Goal: Register for event/course

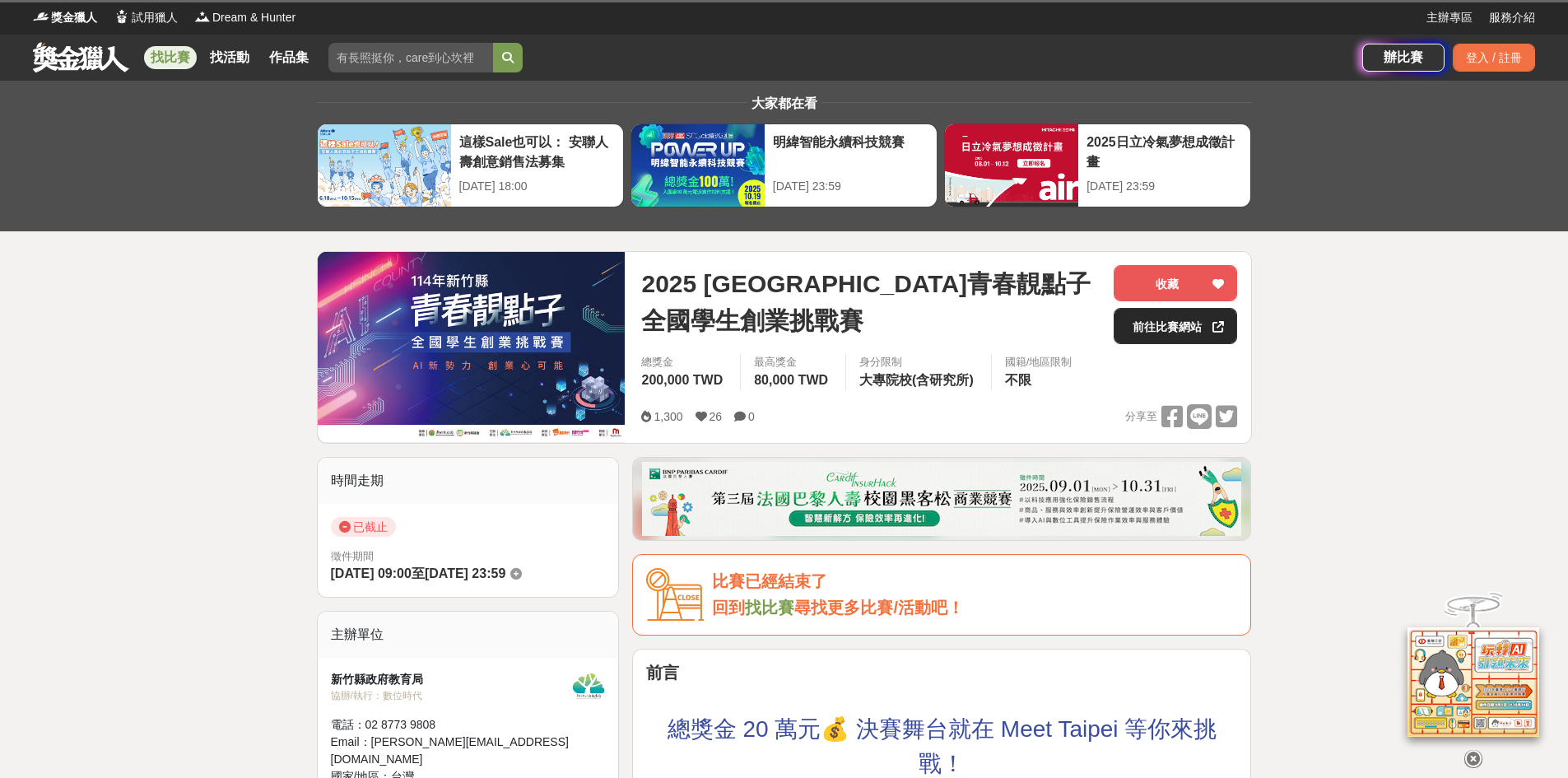
click at [1176, 319] on link "前往比賽網站" at bounding box center [1175, 326] width 123 height 36
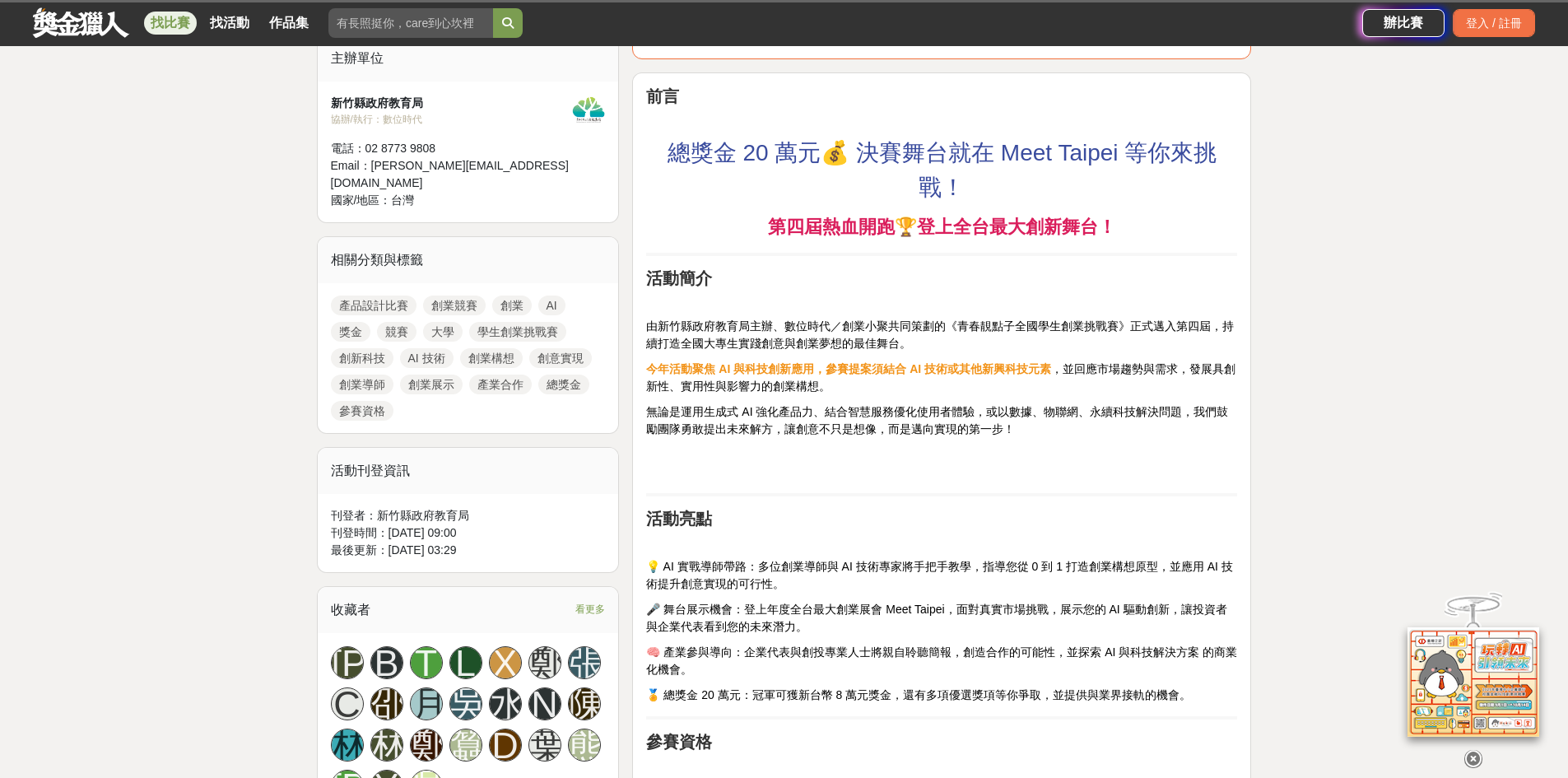
click at [1142, 422] on p "無論是運用生成式 AI 強化產品力、結合智慧服務優化使用者體驗，或以數據、物聯網、永續科技解決問題，我們鼓勵團隊勇敢提出未來解方，讓創意不只是想像，而是邁向實…" at bounding box center [941, 420] width 591 height 35
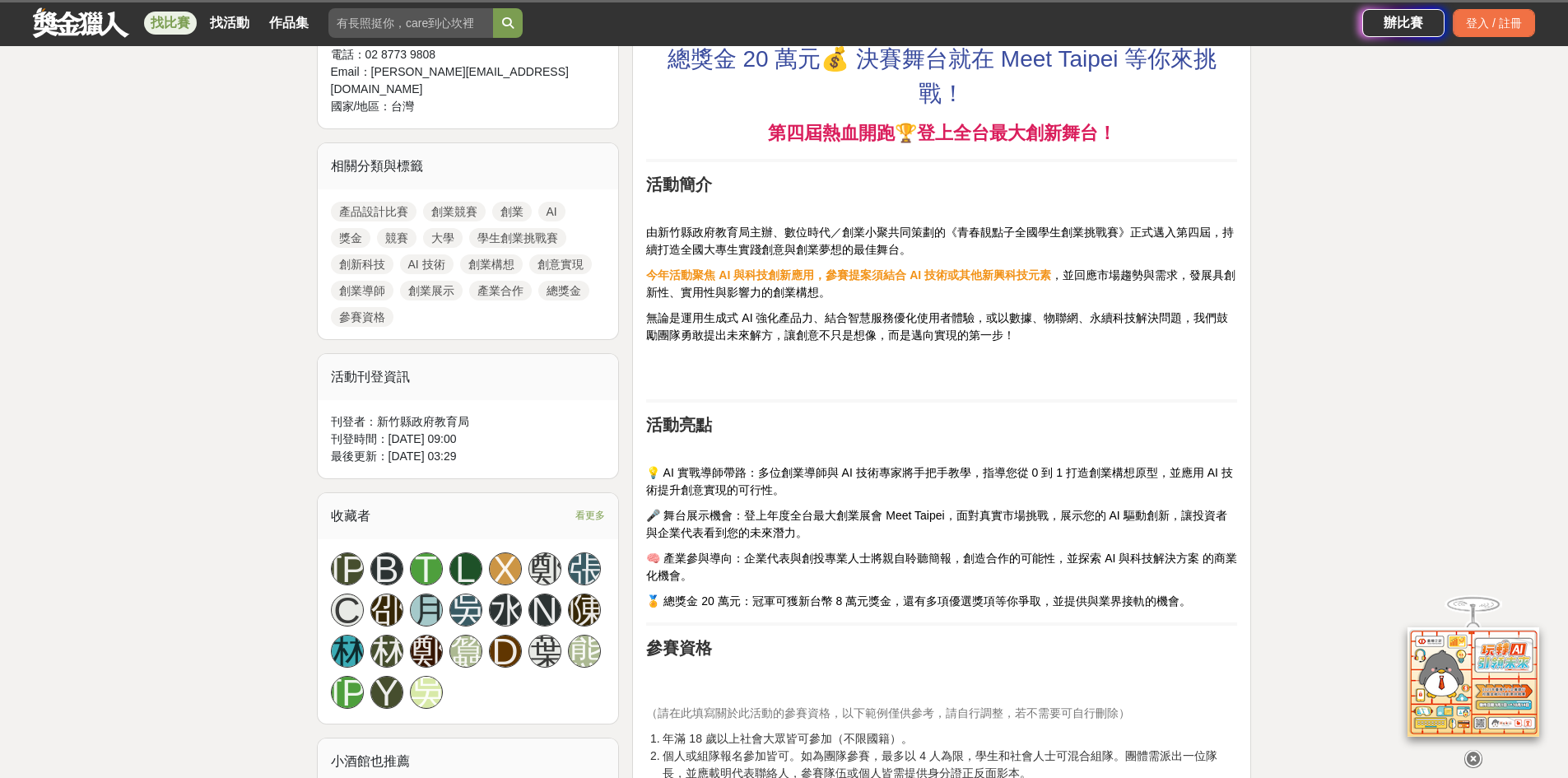
scroll to position [659, 0]
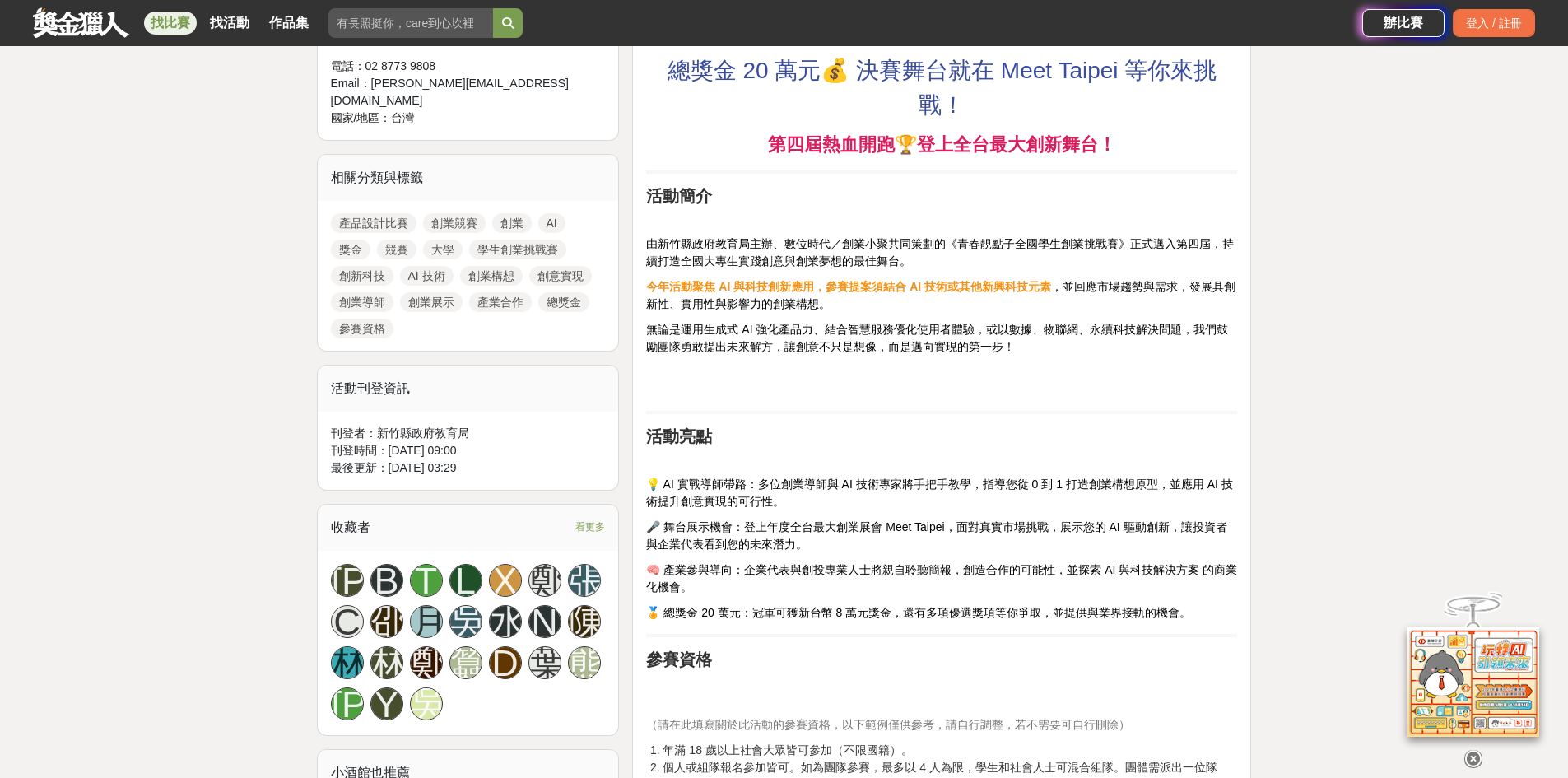
click at [1044, 348] on p "無論是運用生成式 AI 強化產品力、結合智慧服務優化使用者體驗，或以數據、物聯網、永續科技解決問題，我們鼓勵團隊勇敢提出未來解方，讓創意不只是想像，而是邁向實…" at bounding box center [941, 338] width 591 height 35
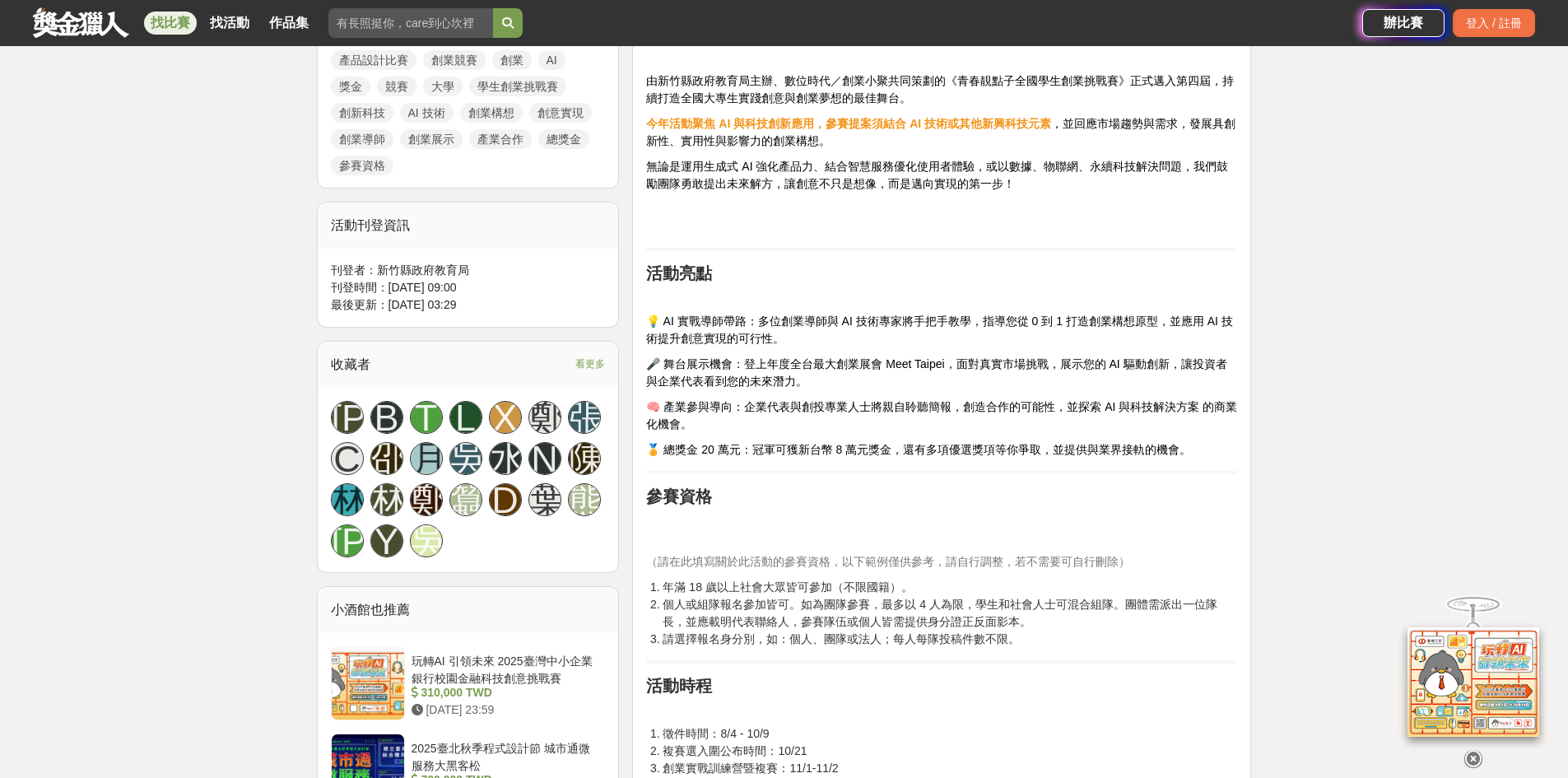
scroll to position [822, 0]
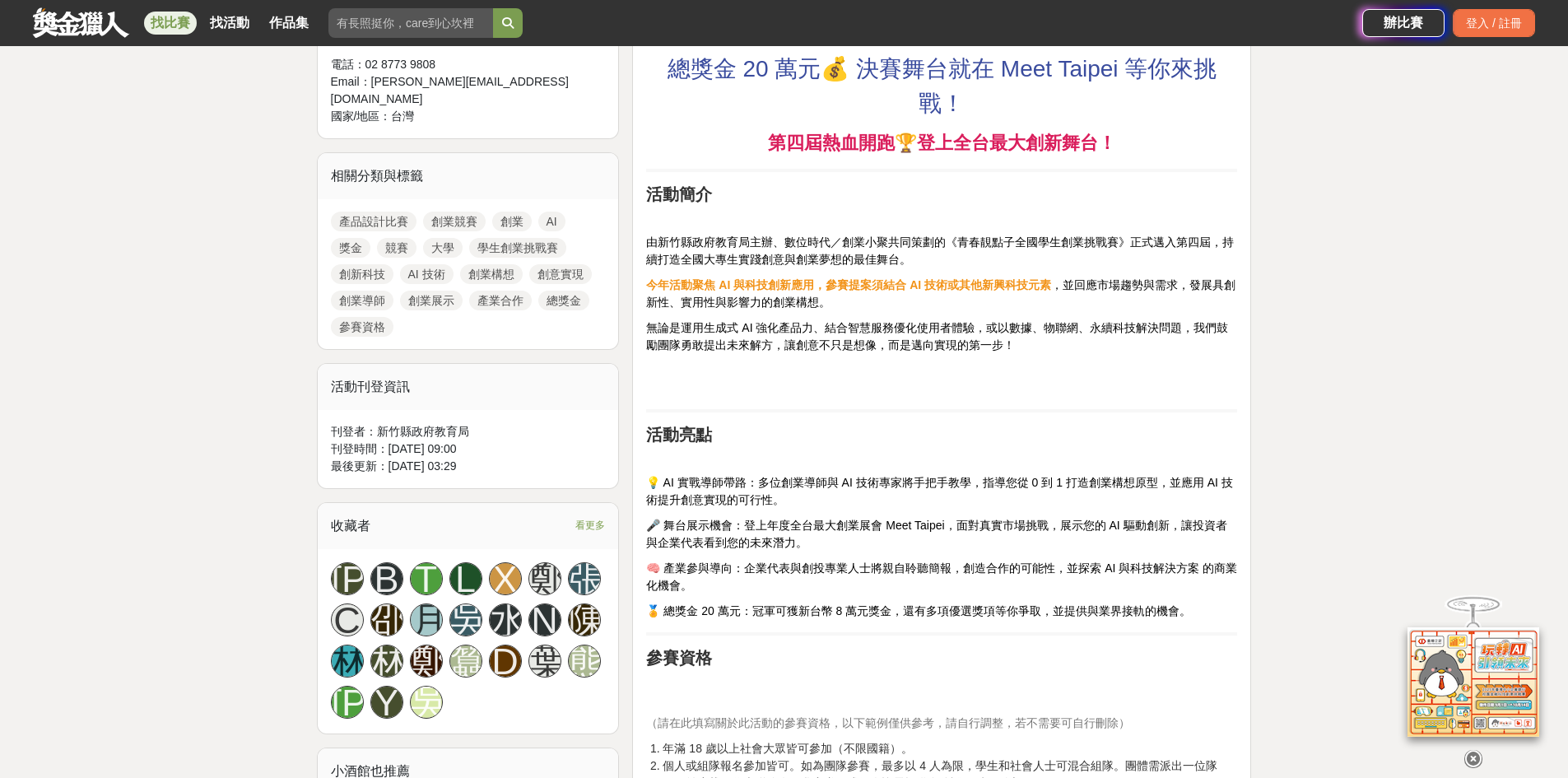
scroll to position [659, 0]
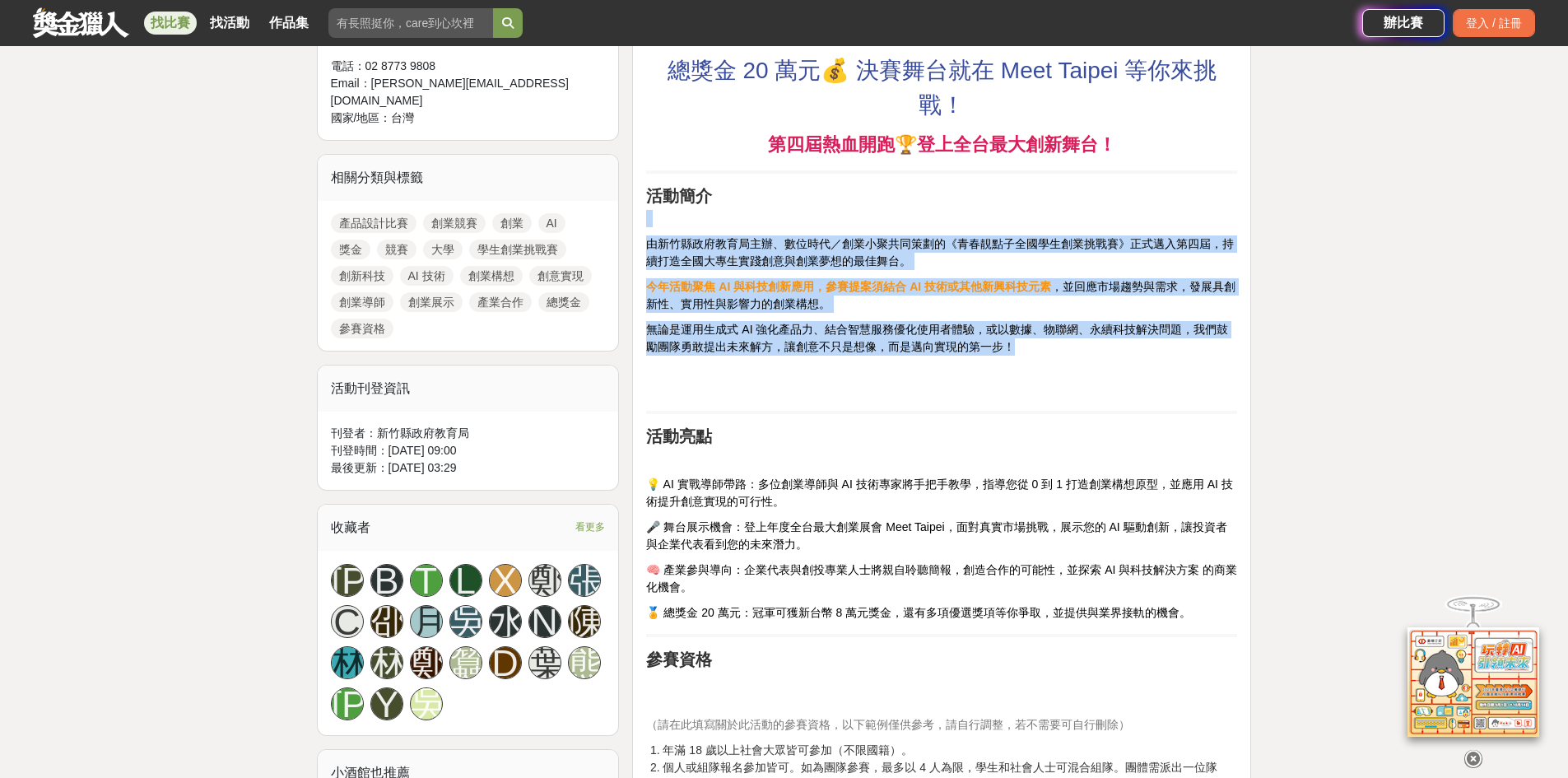
drag, startPoint x: 667, startPoint y: 228, endPoint x: 1119, endPoint y: 345, distance: 466.9
click at [1119, 345] on p "無論是運用生成式 AI 強化產品力、結合智慧服務優化使用者體驗，或以數據、物聯網、永續科技解決問題，我們鼓勵團隊勇敢提出未來解方，讓創意不只是想像，而是邁向實…" at bounding box center [941, 338] width 591 height 35
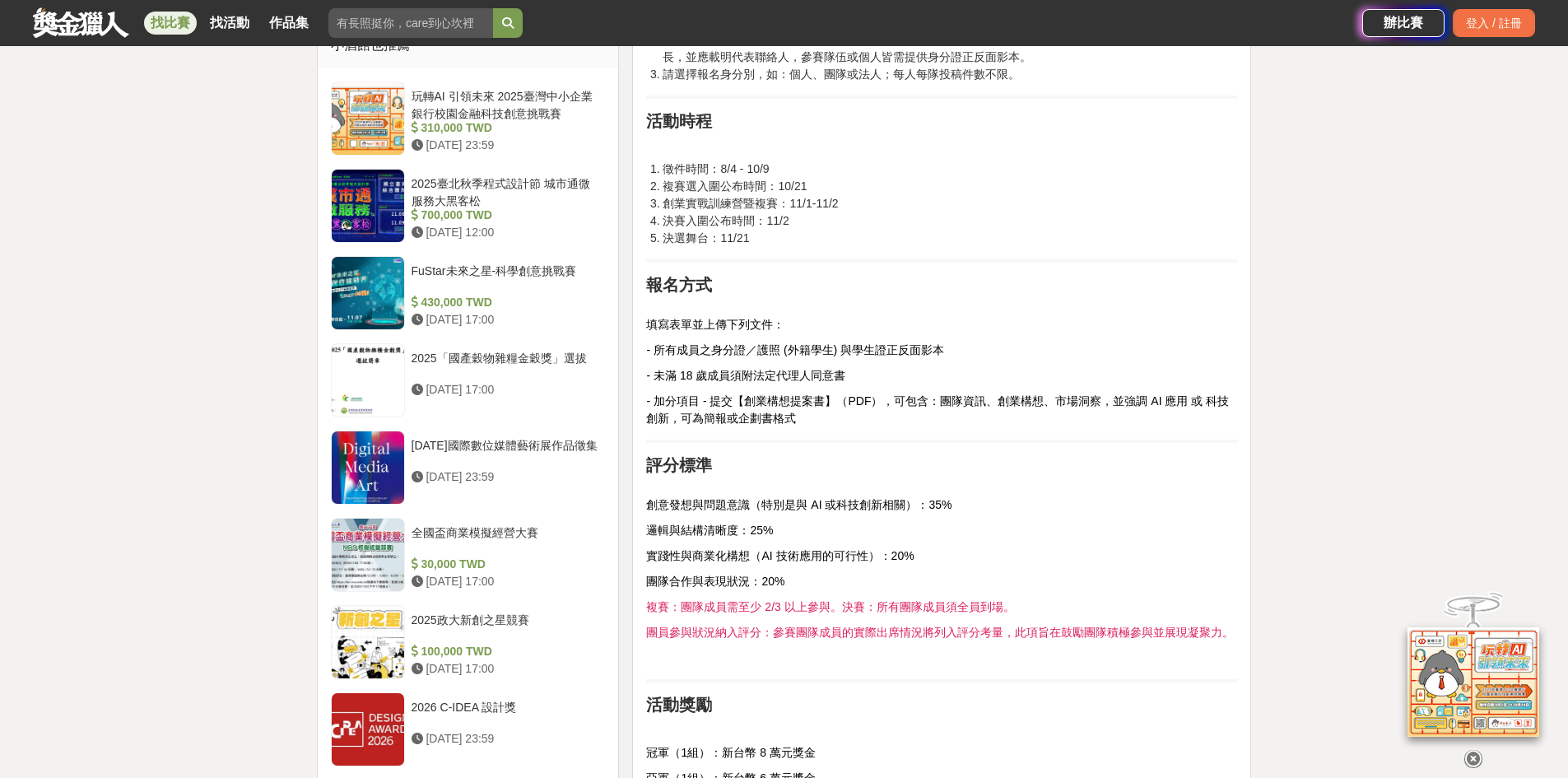
scroll to position [1399, 0]
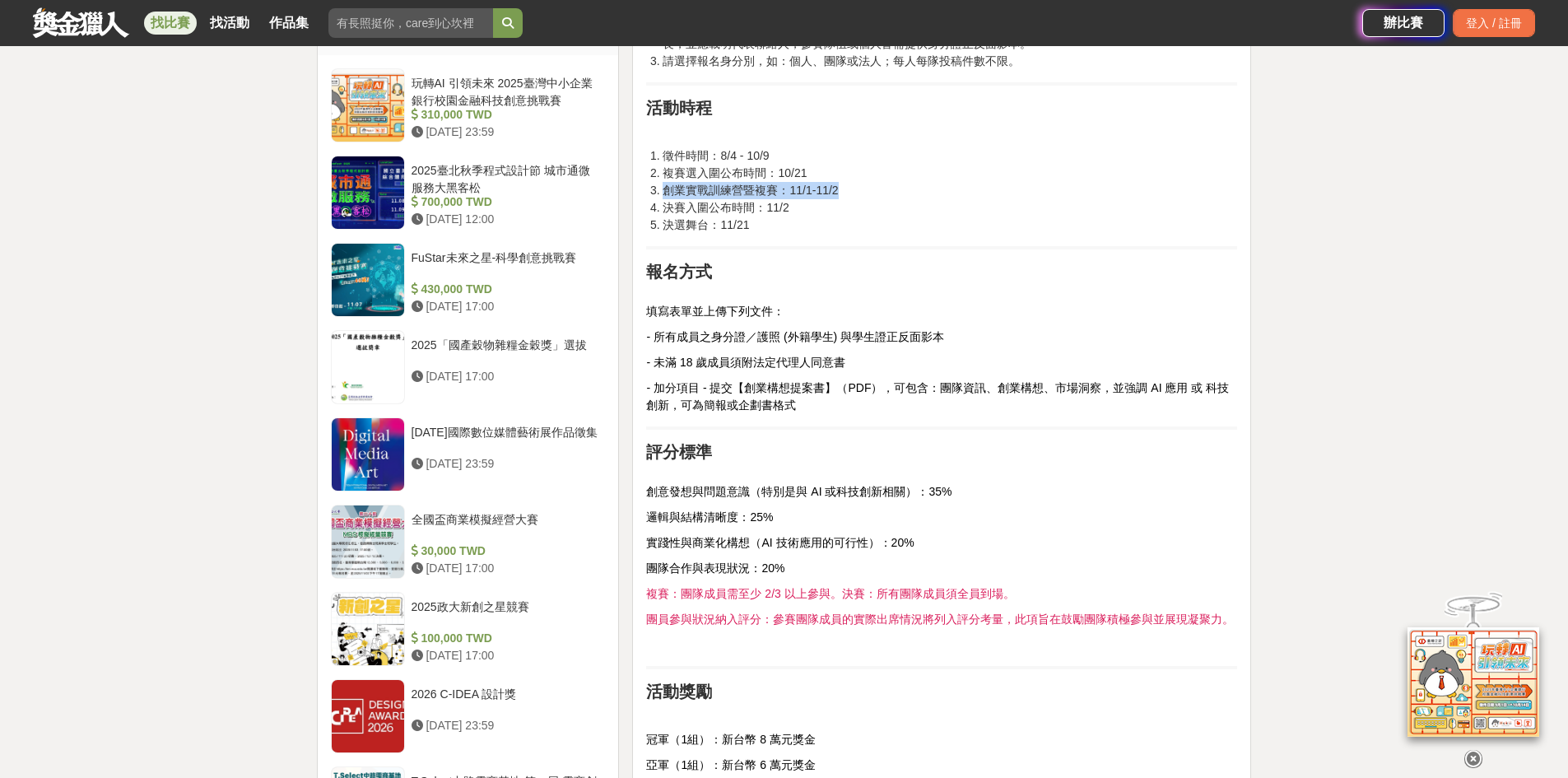
drag, startPoint x: 665, startPoint y: 184, endPoint x: 882, endPoint y: 187, distance: 217.0
click at [882, 187] on li "創業實戰訓練營暨複賽：11/1-11/2" at bounding box center [950, 190] width 575 height 17
drag, startPoint x: 719, startPoint y: 152, endPoint x: 777, endPoint y: 156, distance: 58.1
click at [777, 156] on li "徵件時間：8/4 - 10/9" at bounding box center [950, 156] width 575 height 17
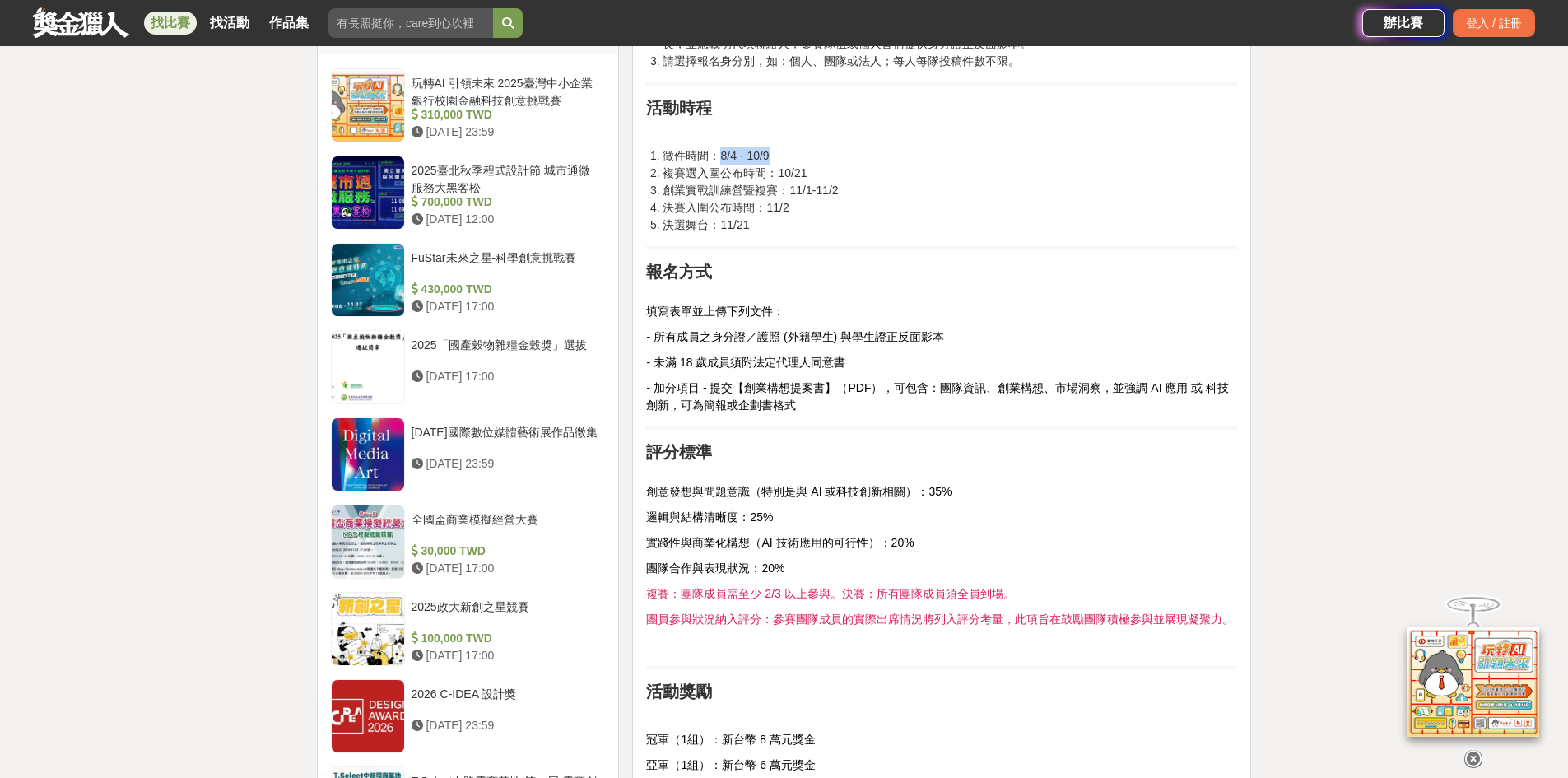
click at [777, 156] on li "徵件時間：8/4 - 10/9" at bounding box center [950, 156] width 575 height 17
drag, startPoint x: 659, startPoint y: 187, endPoint x: 784, endPoint y: 185, distance: 125.0
click at [784, 185] on li "創業實戰訓練營暨複賽：11/1-11/2" at bounding box center [950, 190] width 575 height 17
click at [785, 186] on li "創業實戰訓練營暨複賽：11/1-11/2" at bounding box center [950, 190] width 575 height 17
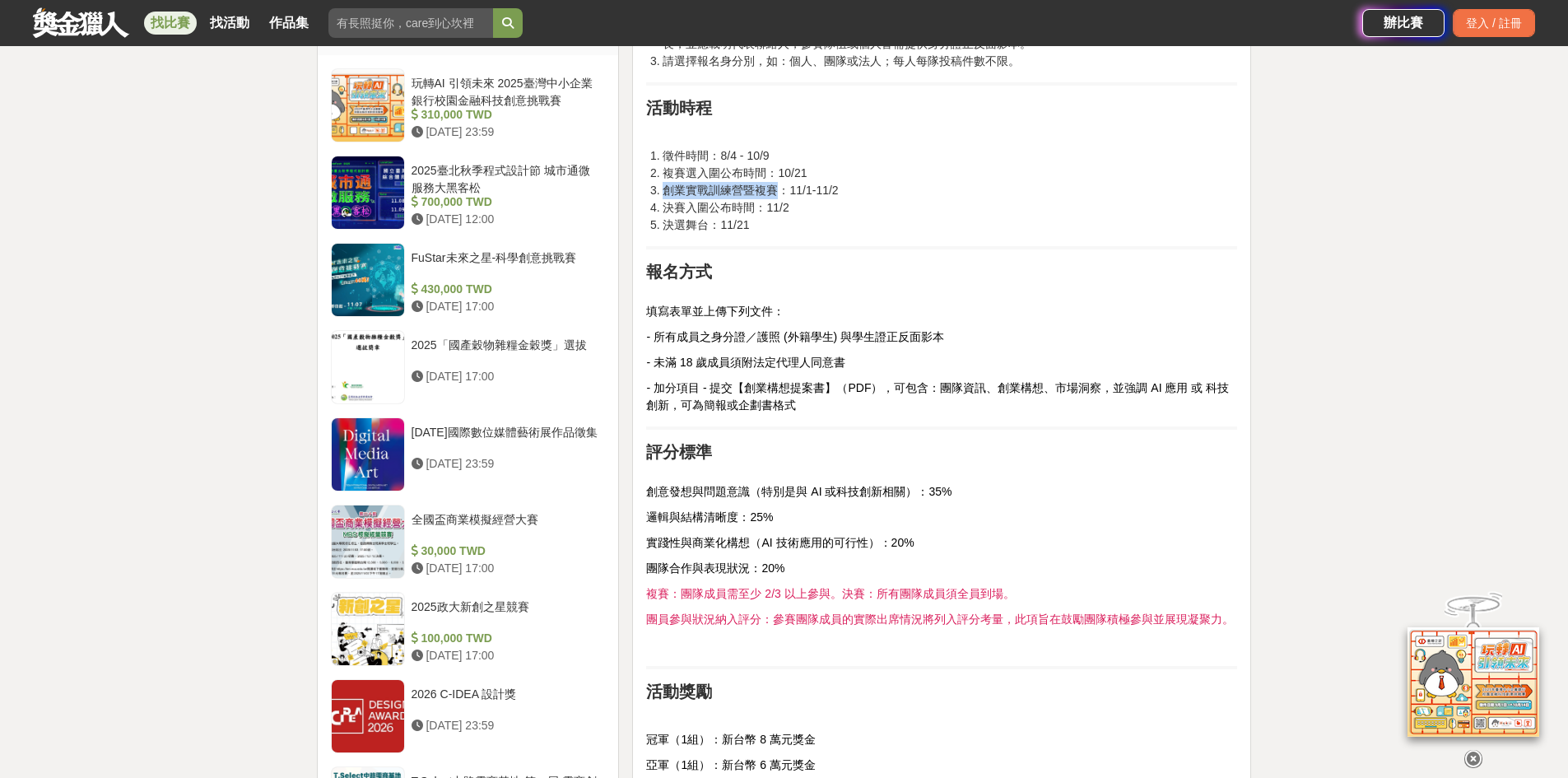
drag, startPoint x: 663, startPoint y: 187, endPoint x: 773, endPoint y: 187, distance: 110.0
click at [773, 187] on li "創業實戰訓練營暨複賽：11/1-11/2" at bounding box center [950, 190] width 575 height 17
copy li "創業實戰訓練營暨複賽"
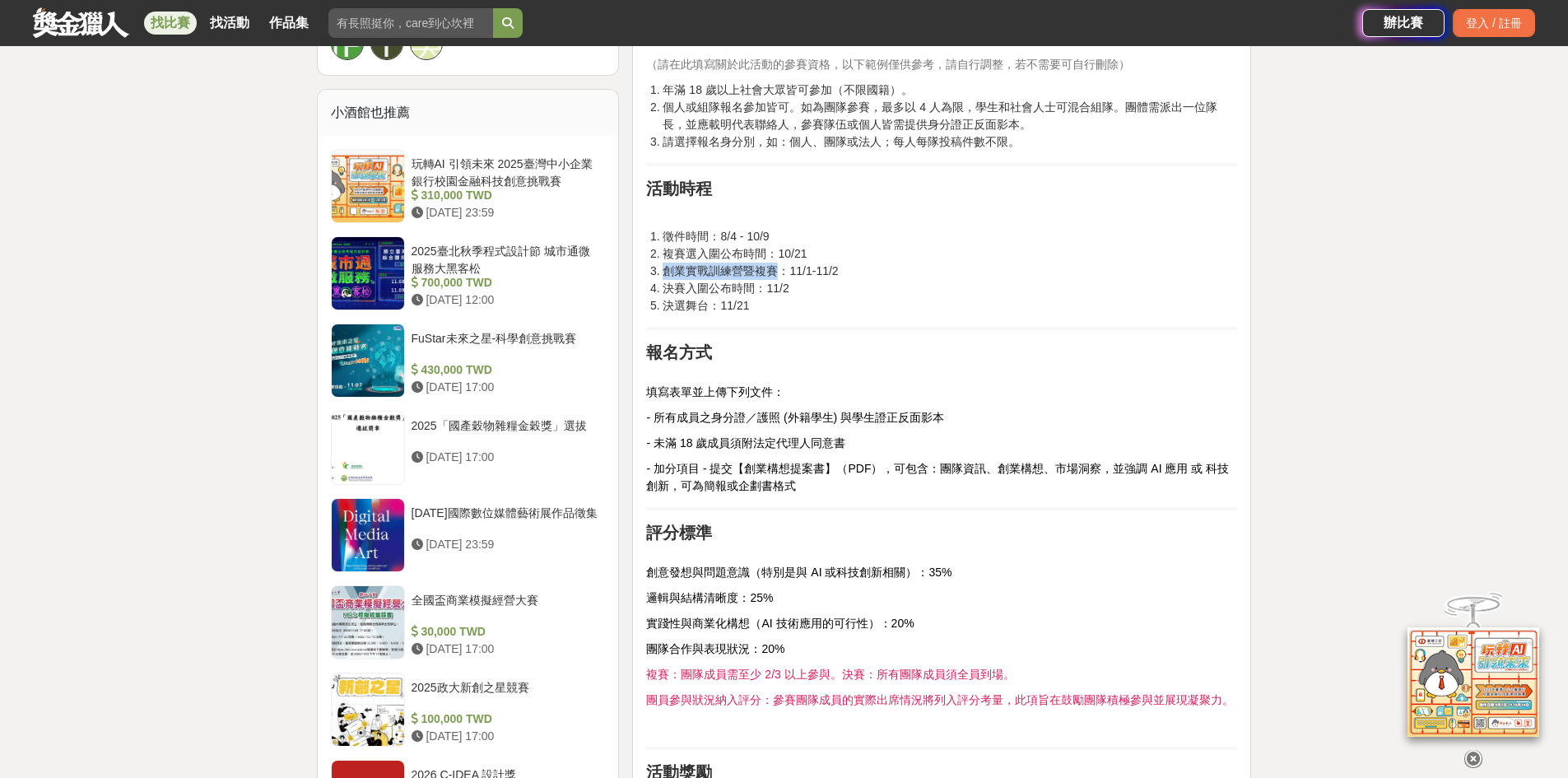
scroll to position [1317, 0]
click at [853, 296] on li "決賽入圍公布時間：11/2" at bounding box center [950, 290] width 575 height 17
drag, startPoint x: 663, startPoint y: 291, endPoint x: 754, endPoint y: 291, distance: 91.0
click at [754, 291] on li "決賽入圍公布時間：11/2" at bounding box center [950, 290] width 575 height 17
copy li "決賽入圍公布時間"
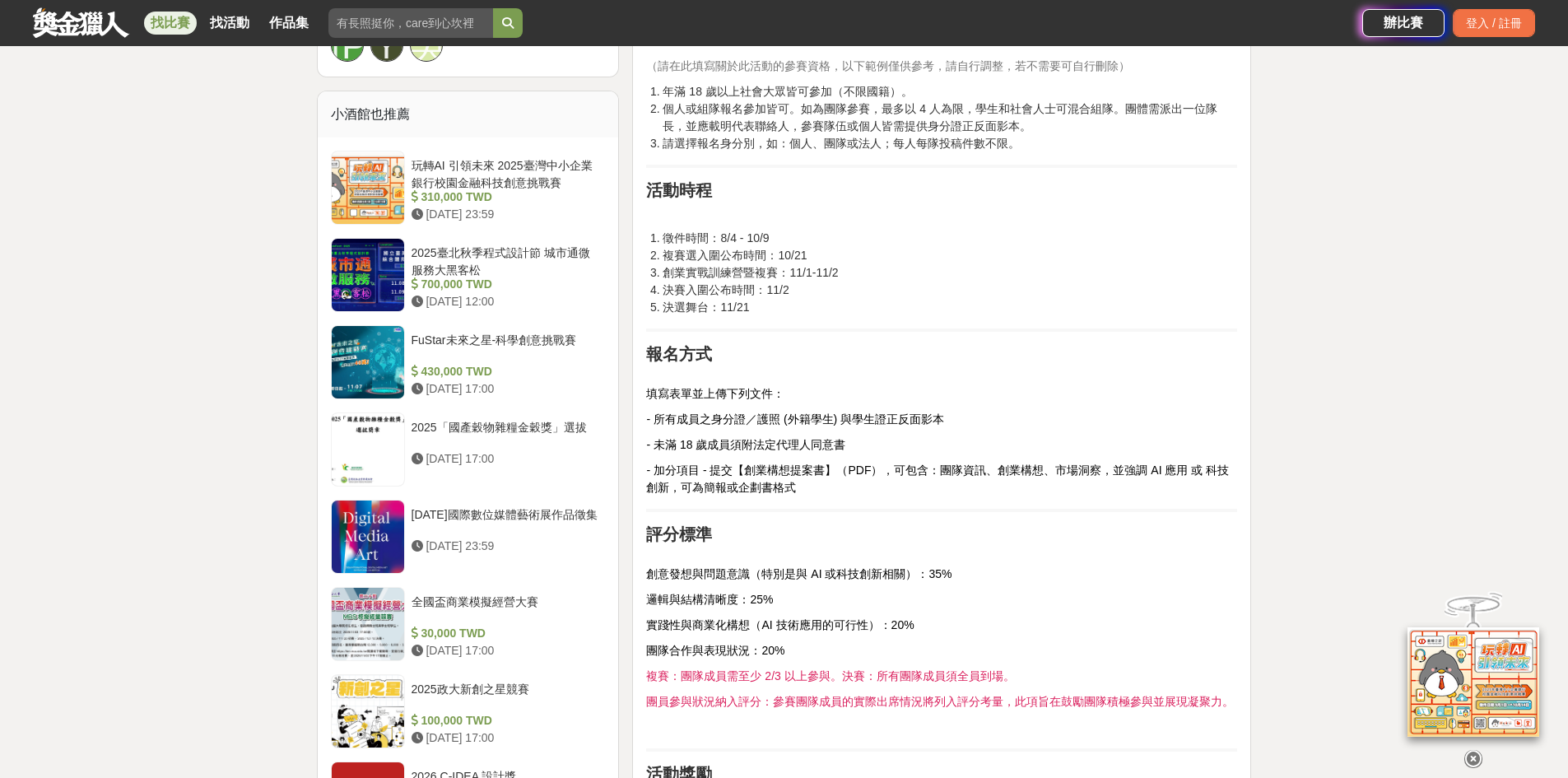
click at [738, 318] on div "前言 總獎金 20 萬元💰️ 決賽舞台就在 Meet Taipei 等你來挑戰！ 第四屆熱血開跑🏆️登上全台最大創新舞台！ 活動簡介 由新竹縣政府教育局主辦、…" at bounding box center [941, 332] width 591 height 1973
drag, startPoint x: 664, startPoint y: 309, endPoint x: 710, endPoint y: 310, distance: 46.0
click at [710, 310] on li "決選舞台：11/21" at bounding box center [950, 308] width 575 height 17
copy li "決選舞台"
click at [727, 312] on li "決選舞台：11/21" at bounding box center [950, 308] width 575 height 17
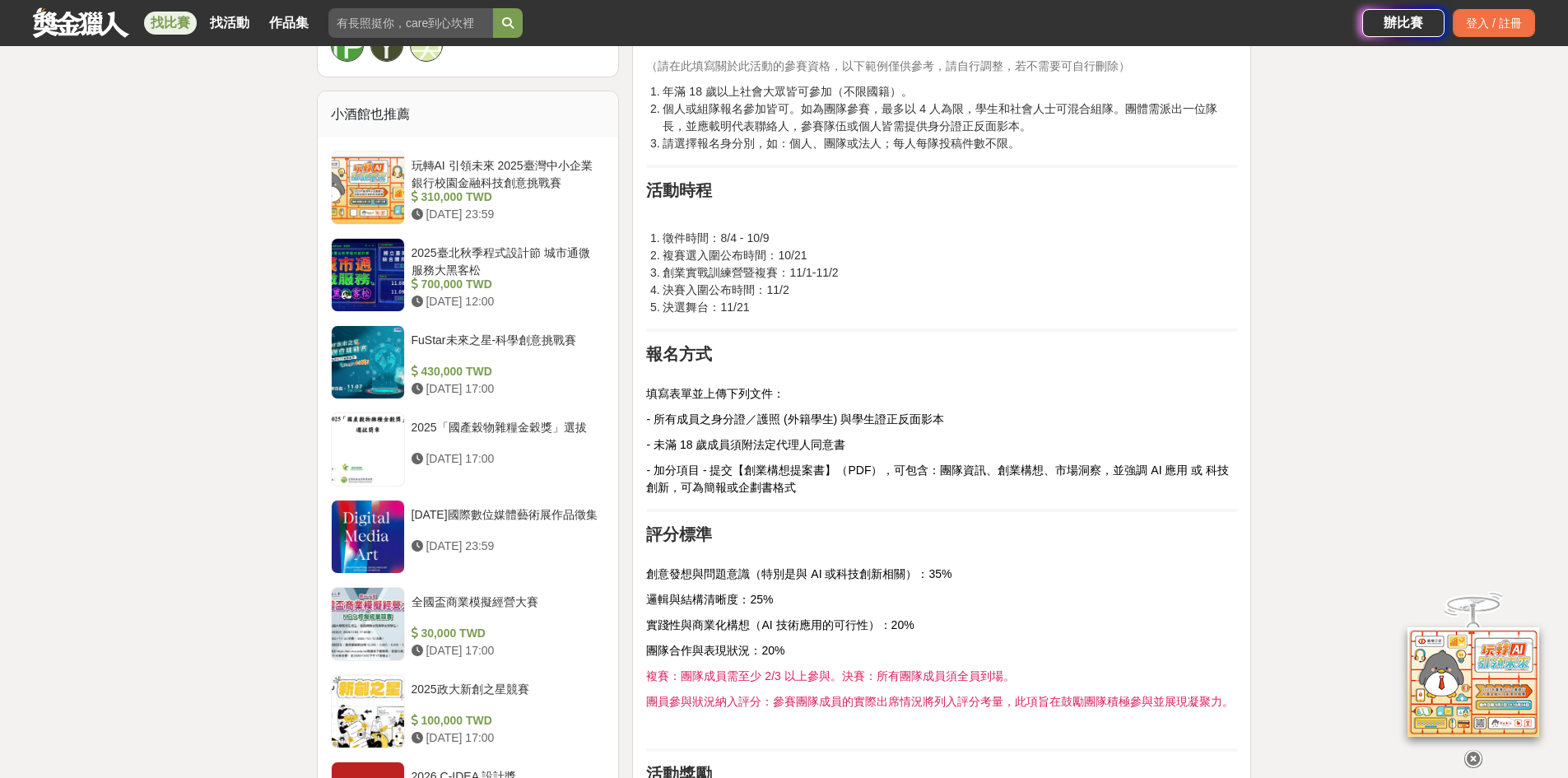
click at [816, 474] on span "- 加分項目 - 提交【創業構想提案書】（PDF），可包含：團隊資訊、創業構想、市場洞察，並強調 AI 應用 或 科技創新，可為簡報或企劃書格式" at bounding box center [937, 478] width 583 height 30
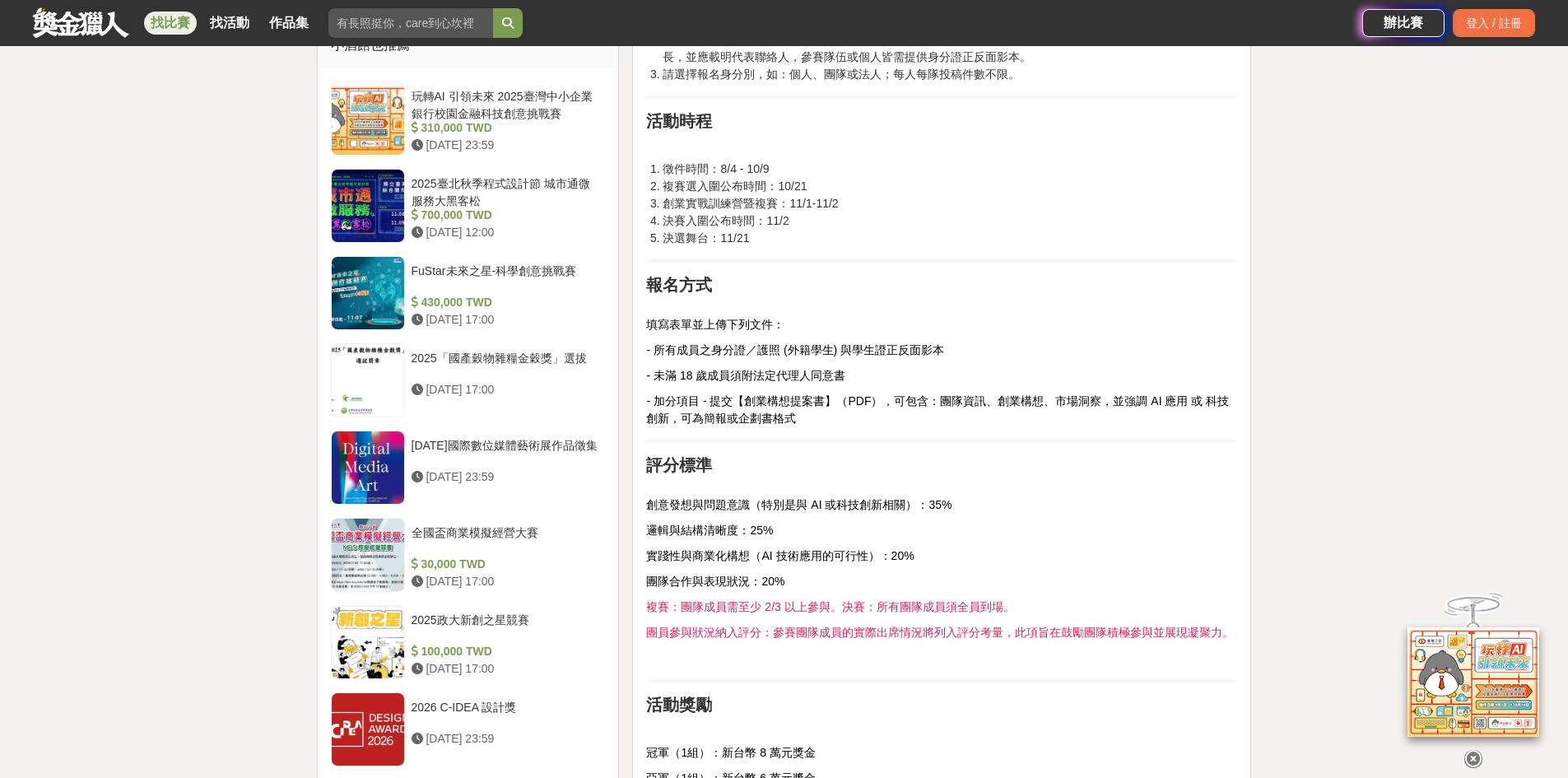
scroll to position [1481, 0]
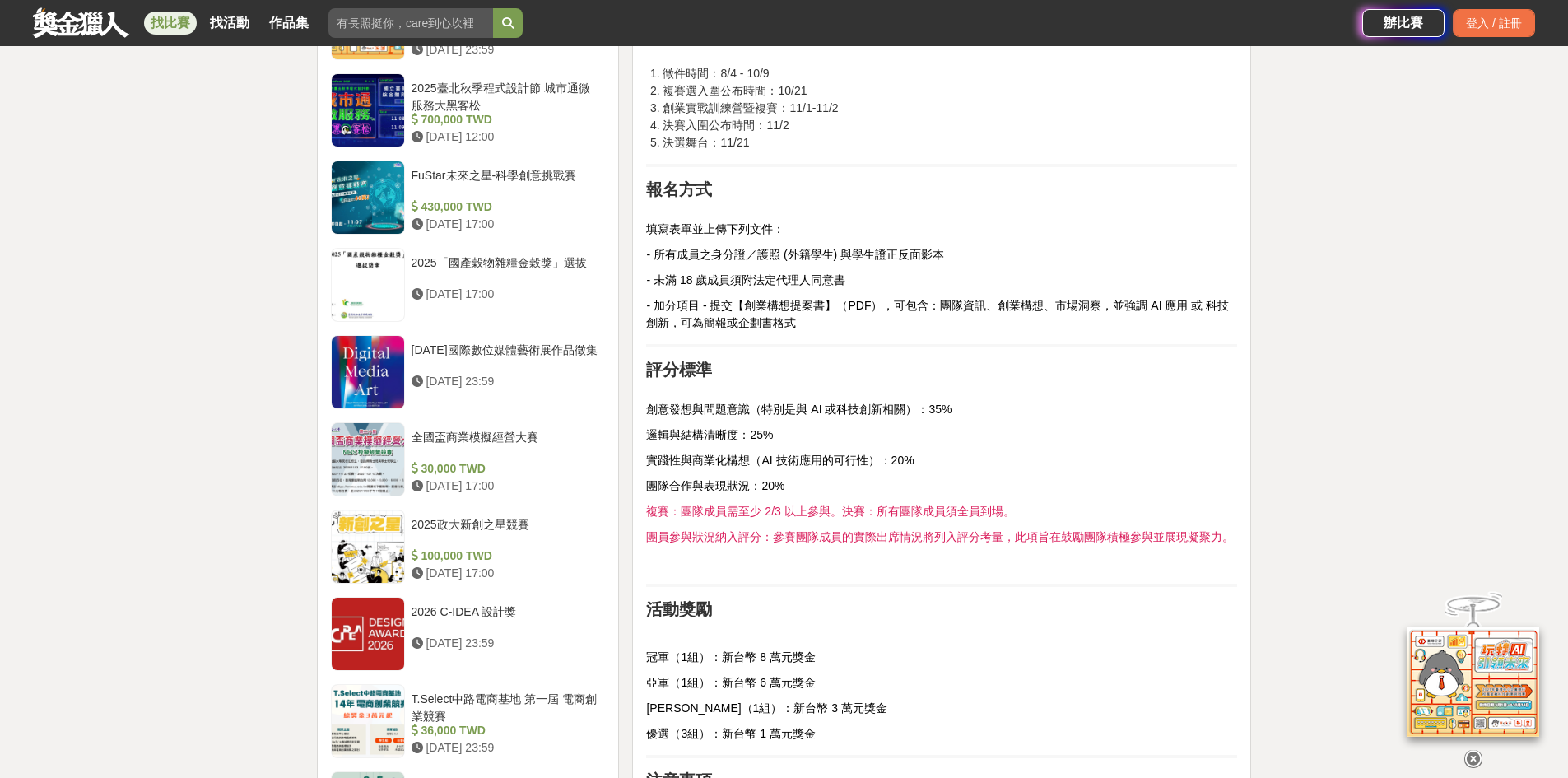
click at [808, 454] on span "實踐性與商業化構想（AI 技術應用的可行性）：20%" at bounding box center [779, 460] width 268 height 13
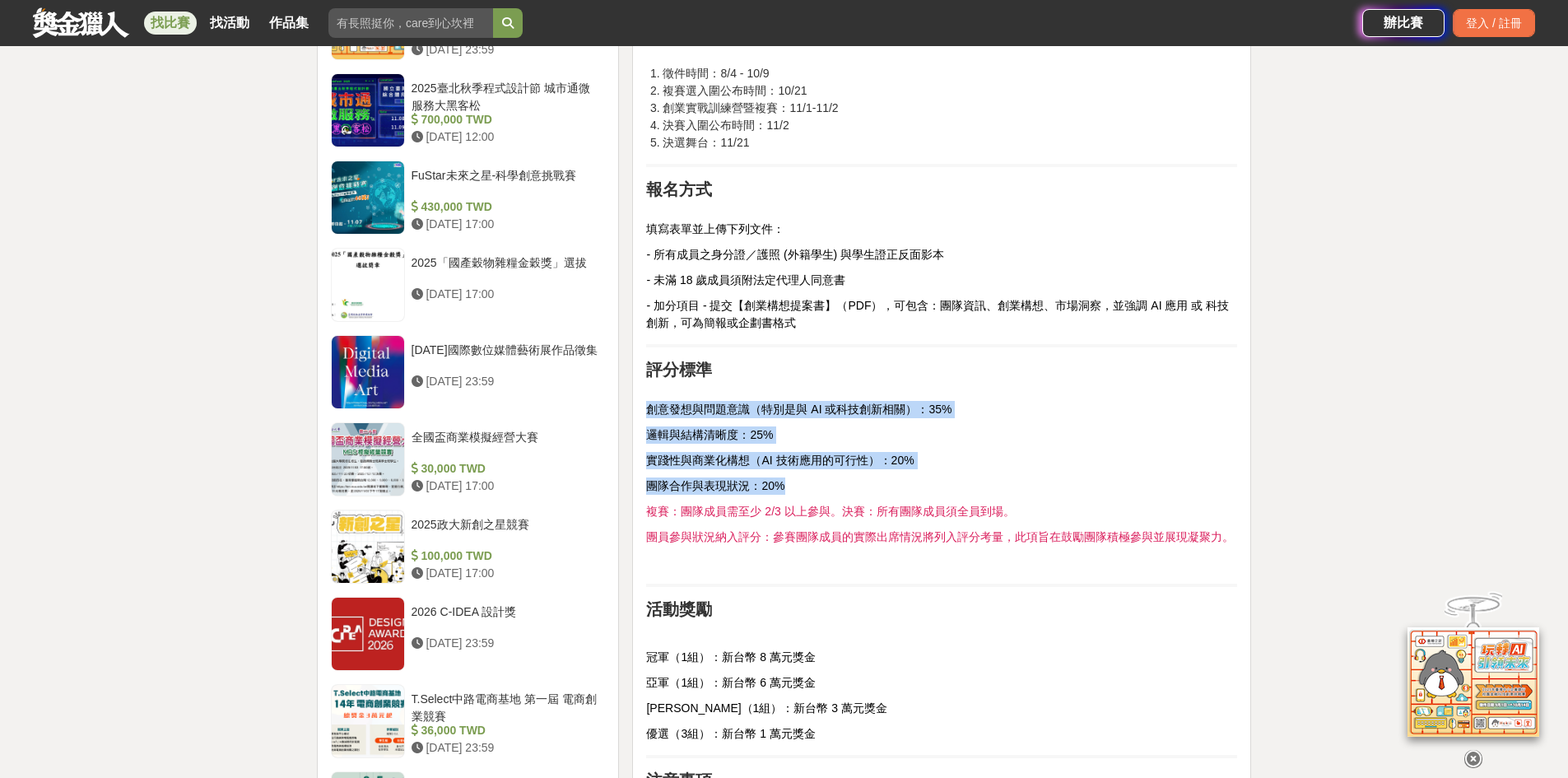
drag, startPoint x: 649, startPoint y: 407, endPoint x: 967, endPoint y: 486, distance: 327.7
click at [967, 486] on div "前言 總獎金 20 萬元💰️ 決賽舞台就在 Meet Taipei 等你來挑戰！ 第四屆熱血開跑🏆️登上全台最大創新舞台！ 活動簡介 由新竹縣政府教育局主辦、…" at bounding box center [941, 168] width 591 height 1973
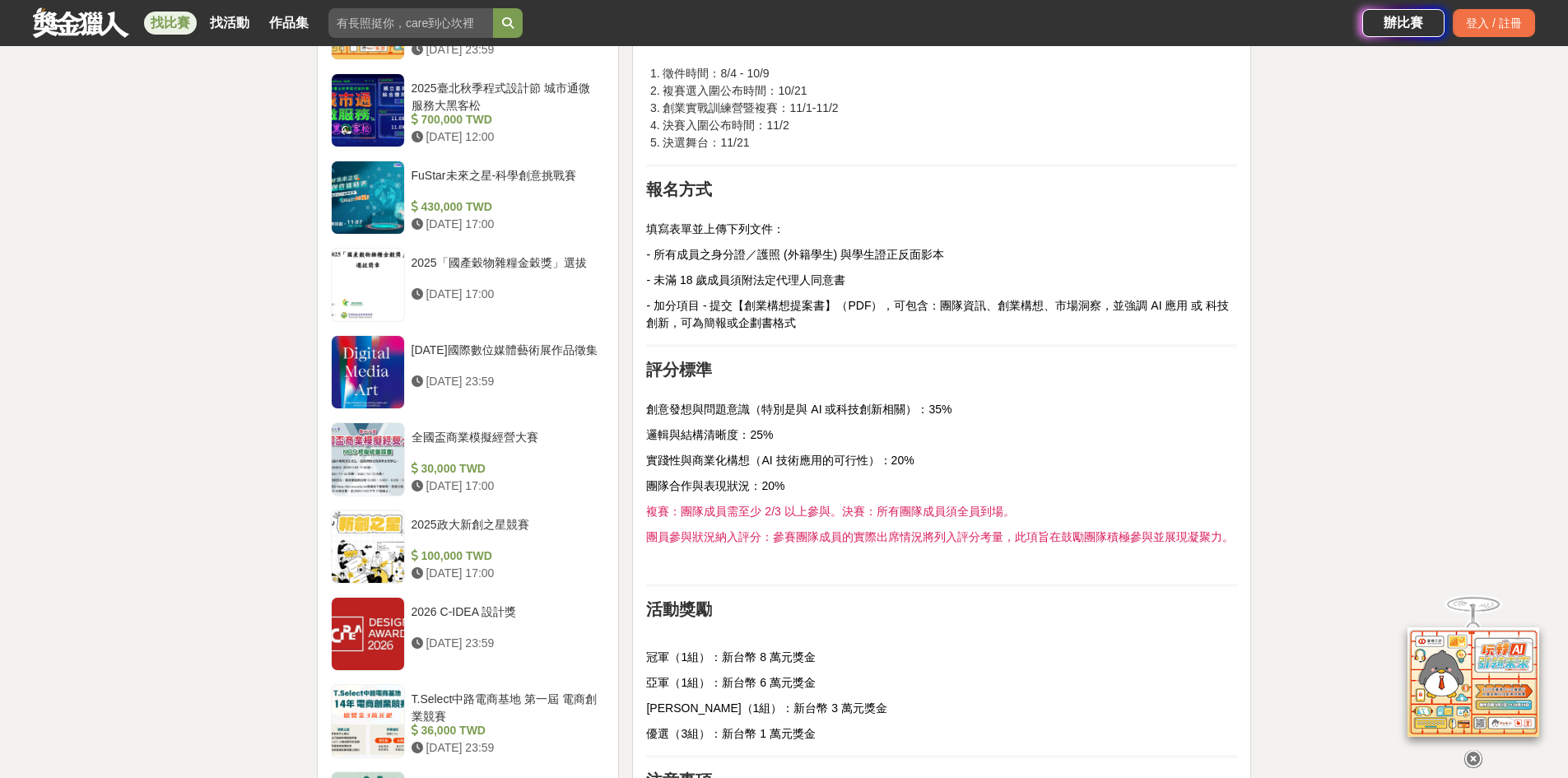
click at [813, 507] on span "複賽：團隊成員需至少 2/3 以上參與。決賽：所有團隊成員須全員到場。" at bounding box center [829, 511] width 368 height 13
drag, startPoint x: 680, startPoint y: 508, endPoint x: 828, endPoint y: 508, distance: 148.0
click at [828, 508] on span "複賽：團隊成員需至少 2/3 以上參與。決賽：所有團隊成員須全員到場。" at bounding box center [829, 511] width 368 height 13
copy span "團隊成員需至少 2/3 以上參與"
click at [892, 509] on span "複賽：團隊成員需至少 2/3 以上參與。決賽：所有團隊成員須全員到場。" at bounding box center [829, 511] width 368 height 13
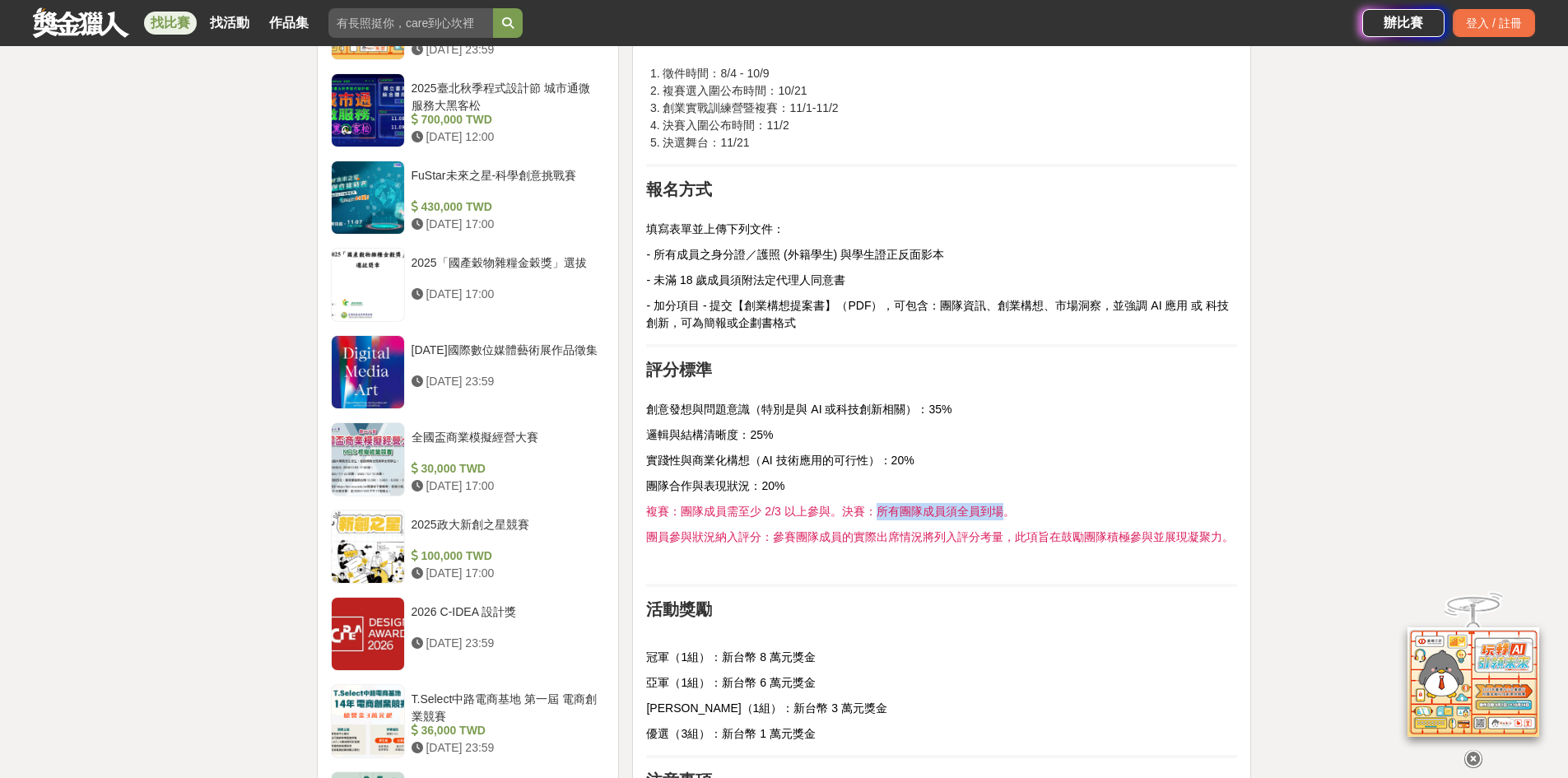
drag, startPoint x: 876, startPoint y: 510, endPoint x: 1001, endPoint y: 516, distance: 125.1
click at [1001, 516] on span "複賽：團隊成員需至少 2/3 以上參與。決賽：所有團隊成員須全員到場。" at bounding box center [829, 511] width 368 height 13
copy span "所有團隊成員須全員到場"
click at [823, 567] on p at bounding box center [941, 562] width 591 height 17
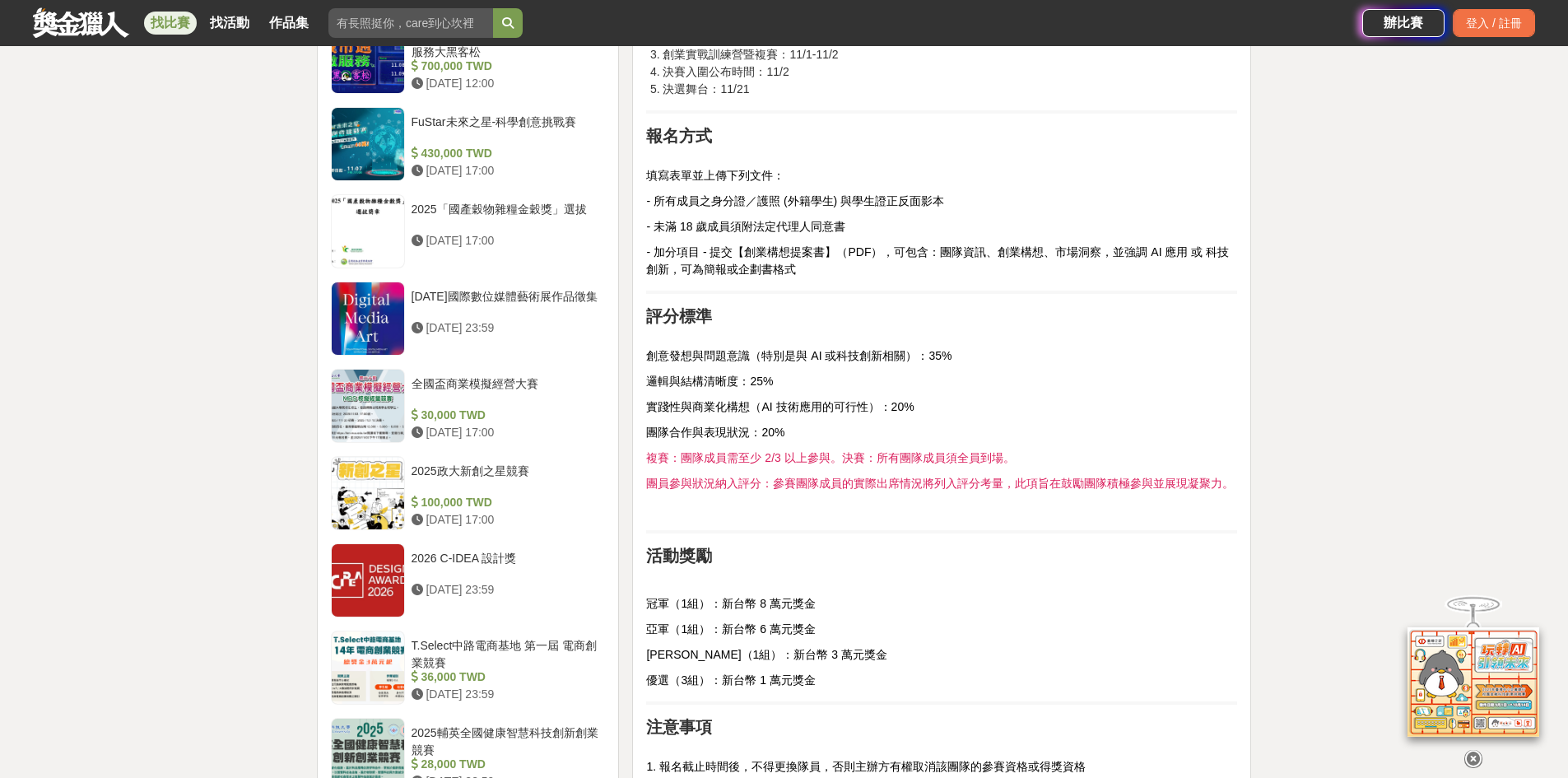
scroll to position [1564, 0]
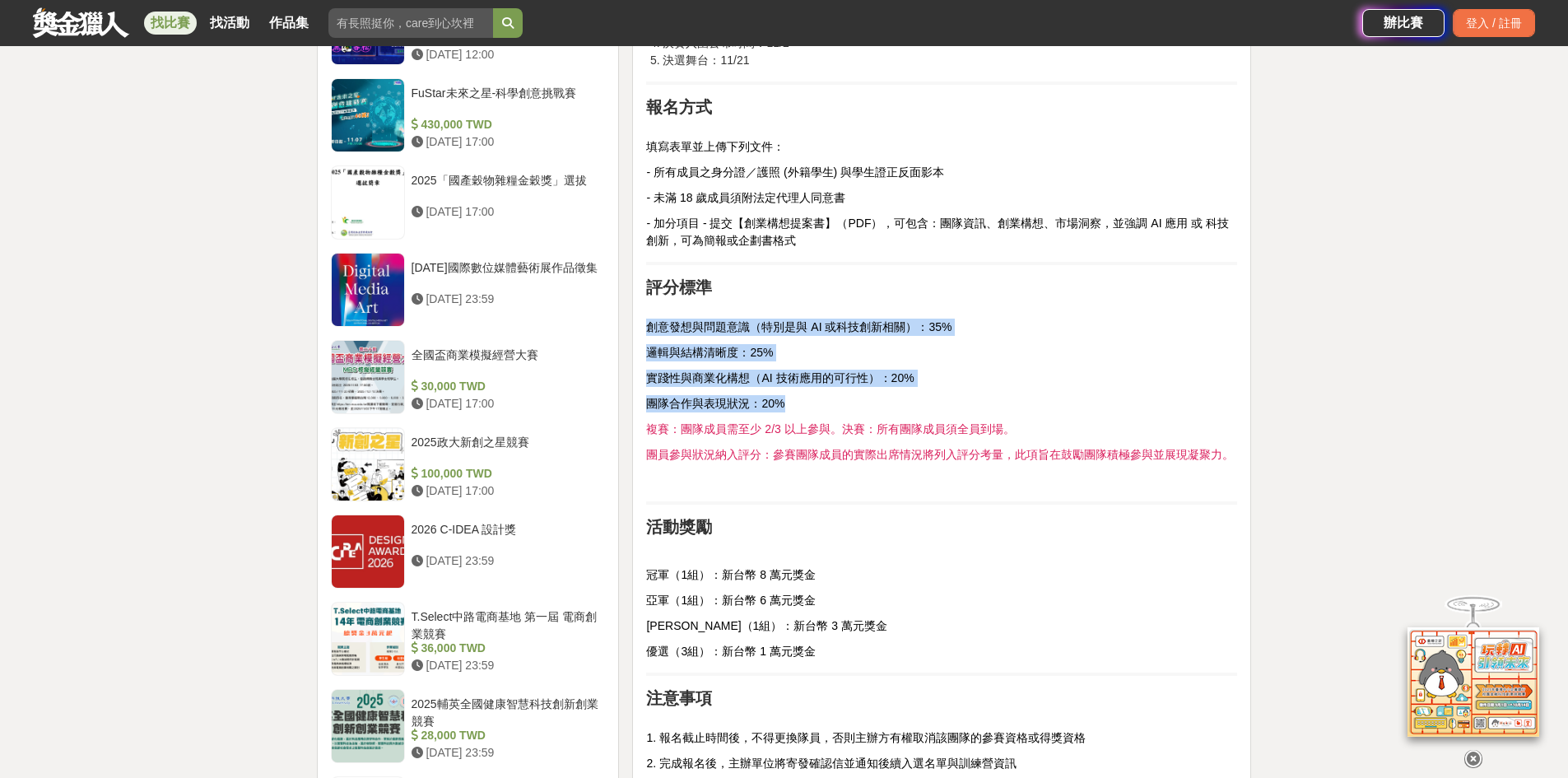
drag, startPoint x: 641, startPoint y: 327, endPoint x: 989, endPoint y: 395, distance: 354.6
click at [989, 395] on div "前言 總獎金 20 萬元💰️ 決賽舞台就在 Meet Taipei 等你來挑戰！ 第四屆熱血開跑🏆️登上全台最大創新舞台！ 活動簡介 由新竹縣政府教育局主辦、…" at bounding box center [942, 89] width 619 height 2009
copy div "創意發想與問題意識（特別是與 AI 或科技創新相關）：35% 邏輯與結構清晰度：25% 實踐性與商業化構想（AI 技術應用的可行性）：20% 團隊合作與表現狀…"
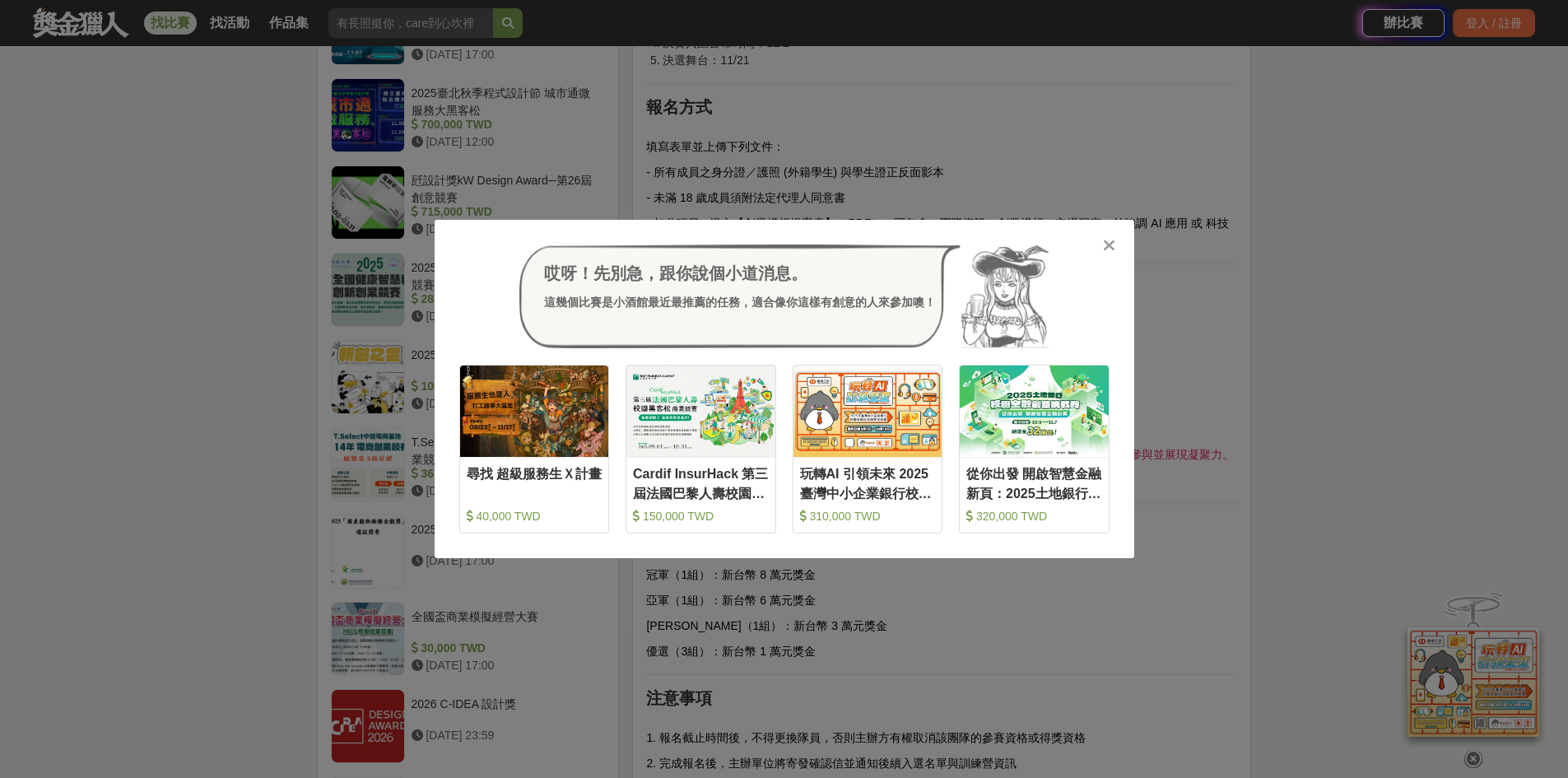
click at [766, 143] on div "哎呀！先別急，跟你說個小道消息。 這幾個比賽是小酒館最近最推薦的任務，適合像你這樣有創意的人來參加噢！ 收藏 尋找 超級服務生Ｘ計畫 40,000 TWD 收…" at bounding box center [784, 389] width 1568 height 778
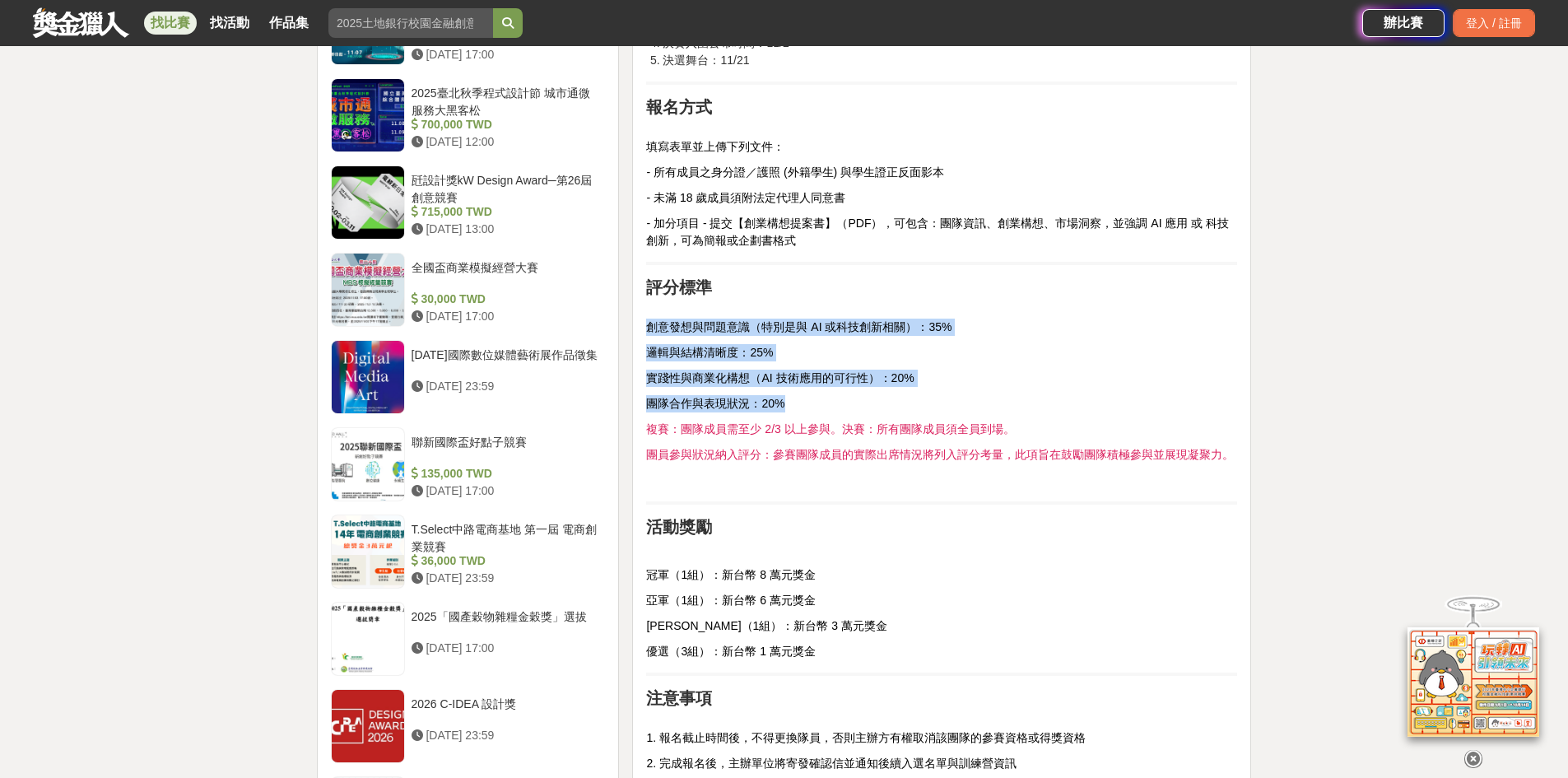
drag, startPoint x: 649, startPoint y: 320, endPoint x: 849, endPoint y: 394, distance: 213.3
click at [849, 394] on div "前言 總獎金 20 萬元💰️ 決賽舞台就在 Meet Taipei 等你來挑戰！ 第四屆熱血開跑🏆️登上全台最大創新舞台！ 活動簡介 由新竹縣政府教育局主辦、…" at bounding box center [941, 85] width 591 height 1973
copy div "創意發想與問題意識（特別是與 AI 或科技創新相關）：35% 邏輯與結構清晰度：25% 實踐性與商業化構想（AI 技術應用的可行性）：20% 團隊合作與表現狀…"
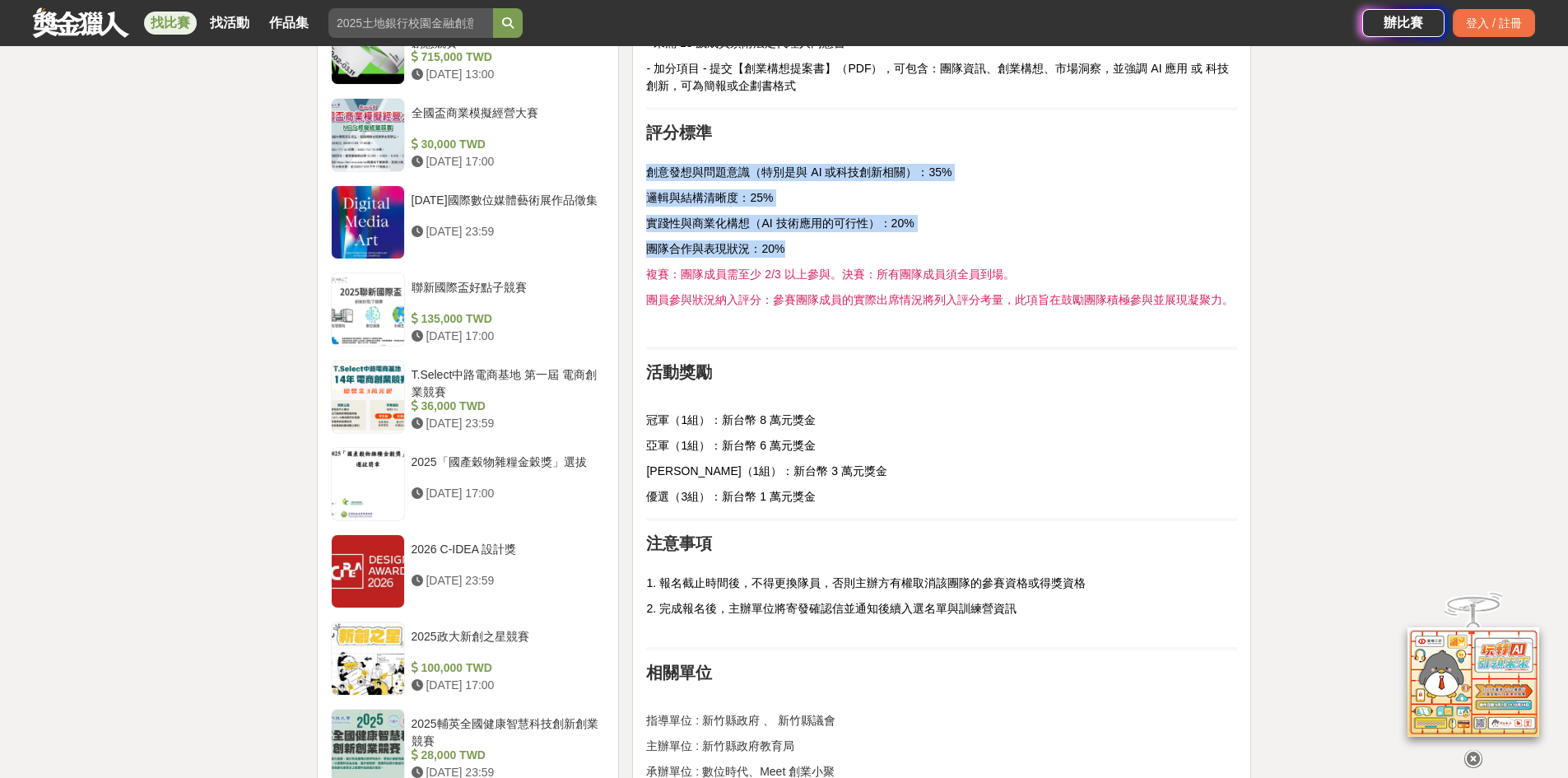
scroll to position [1728, 0]
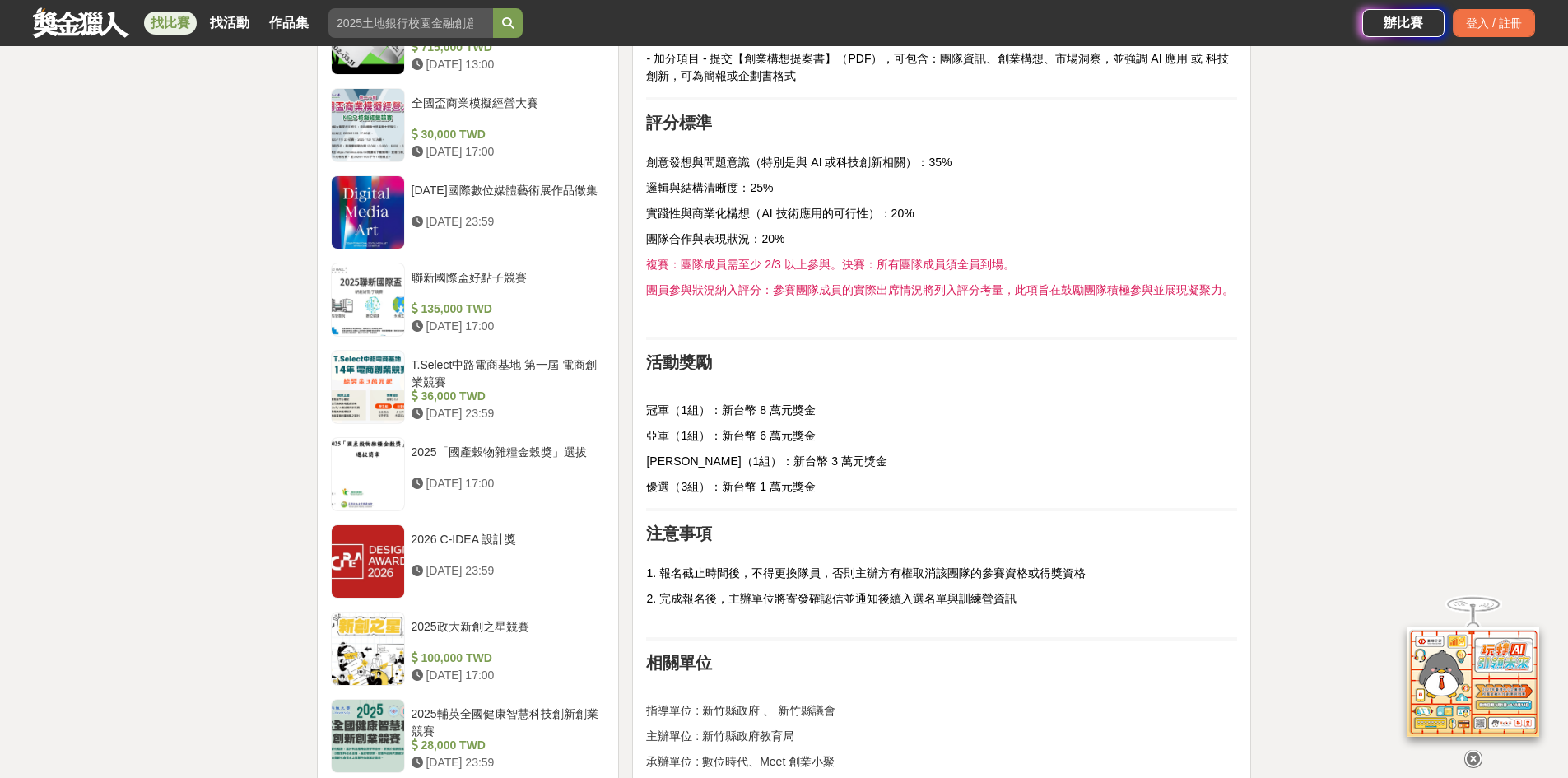
click at [1054, 467] on p "[PERSON_NAME]（1組）：新台幣 3 萬元獎金" at bounding box center [941, 461] width 591 height 17
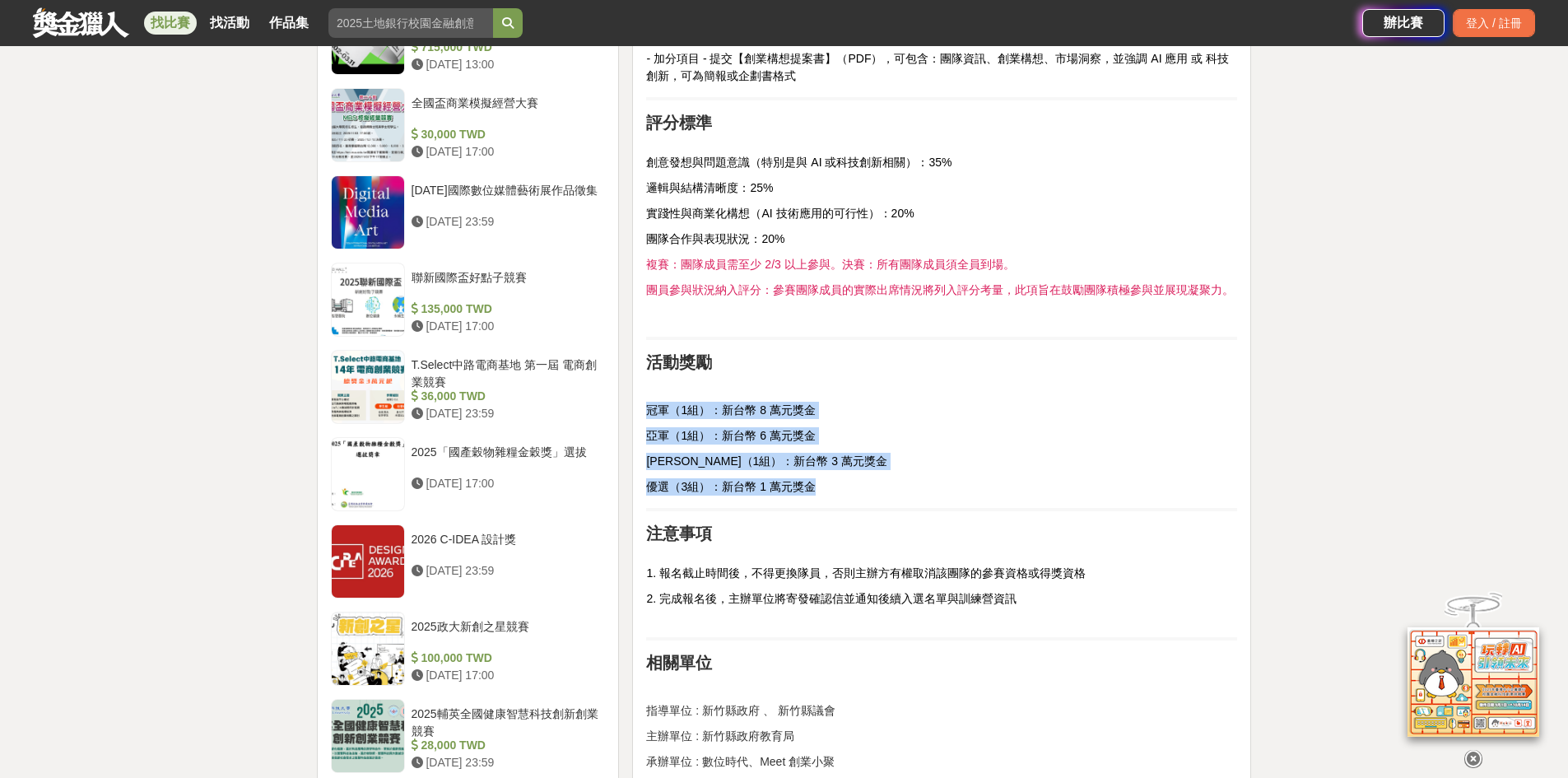
drag, startPoint x: 641, startPoint y: 402, endPoint x: 830, endPoint y: 477, distance: 203.3
copy div "冠軍（1組）：新台幣 8 萬元獎金 亞軍（1組）：新台幣 6 萬元獎金 [PERSON_NAME]（1組）：新台幣 3 萬元獎金 優選（3組）：新台幣 1 萬…"
click at [754, 403] on span "冠軍（1組）：新台幣 8 萬元獎金" at bounding box center [730, 410] width 169 height 13
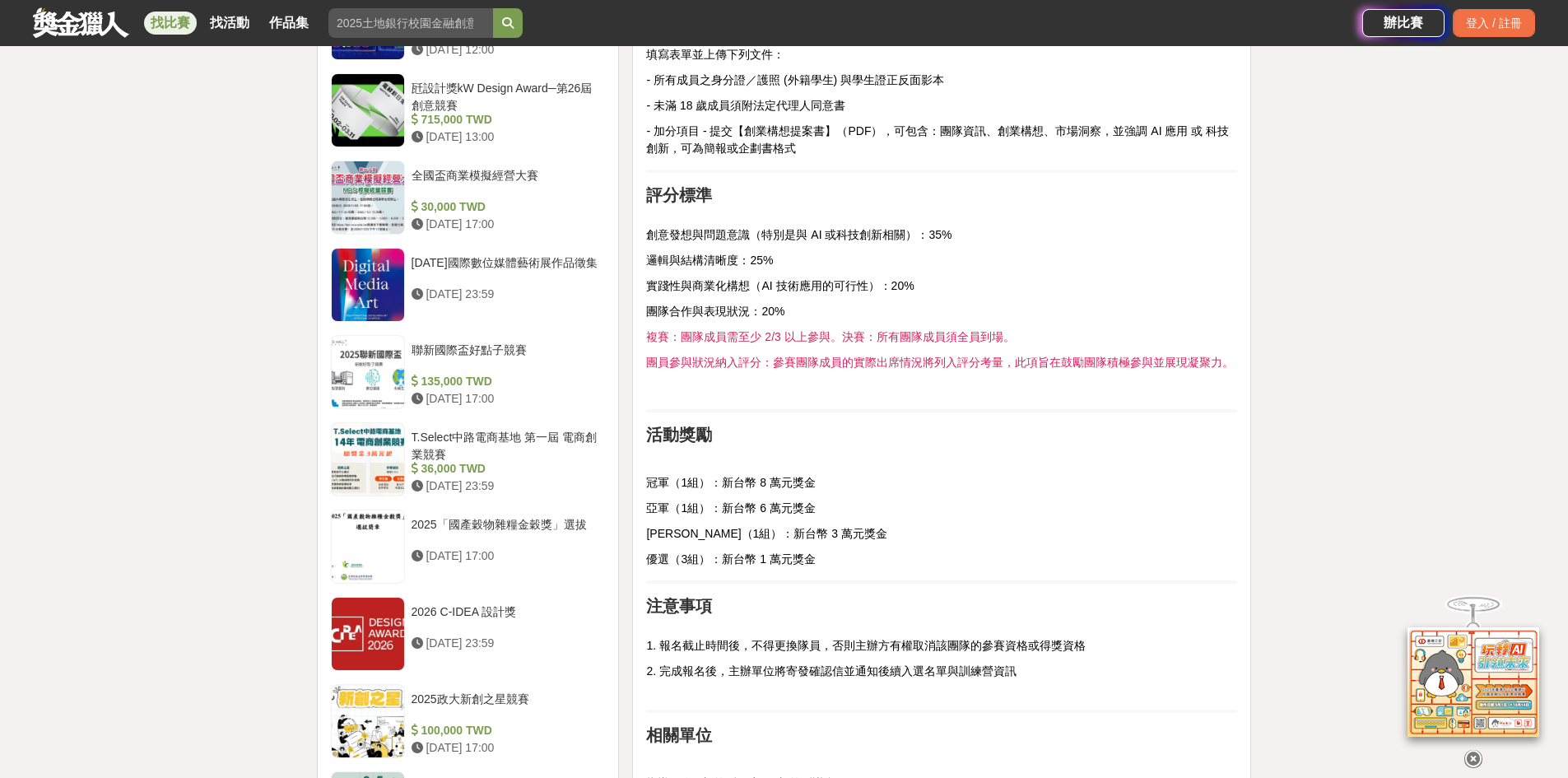
scroll to position [1564, 0]
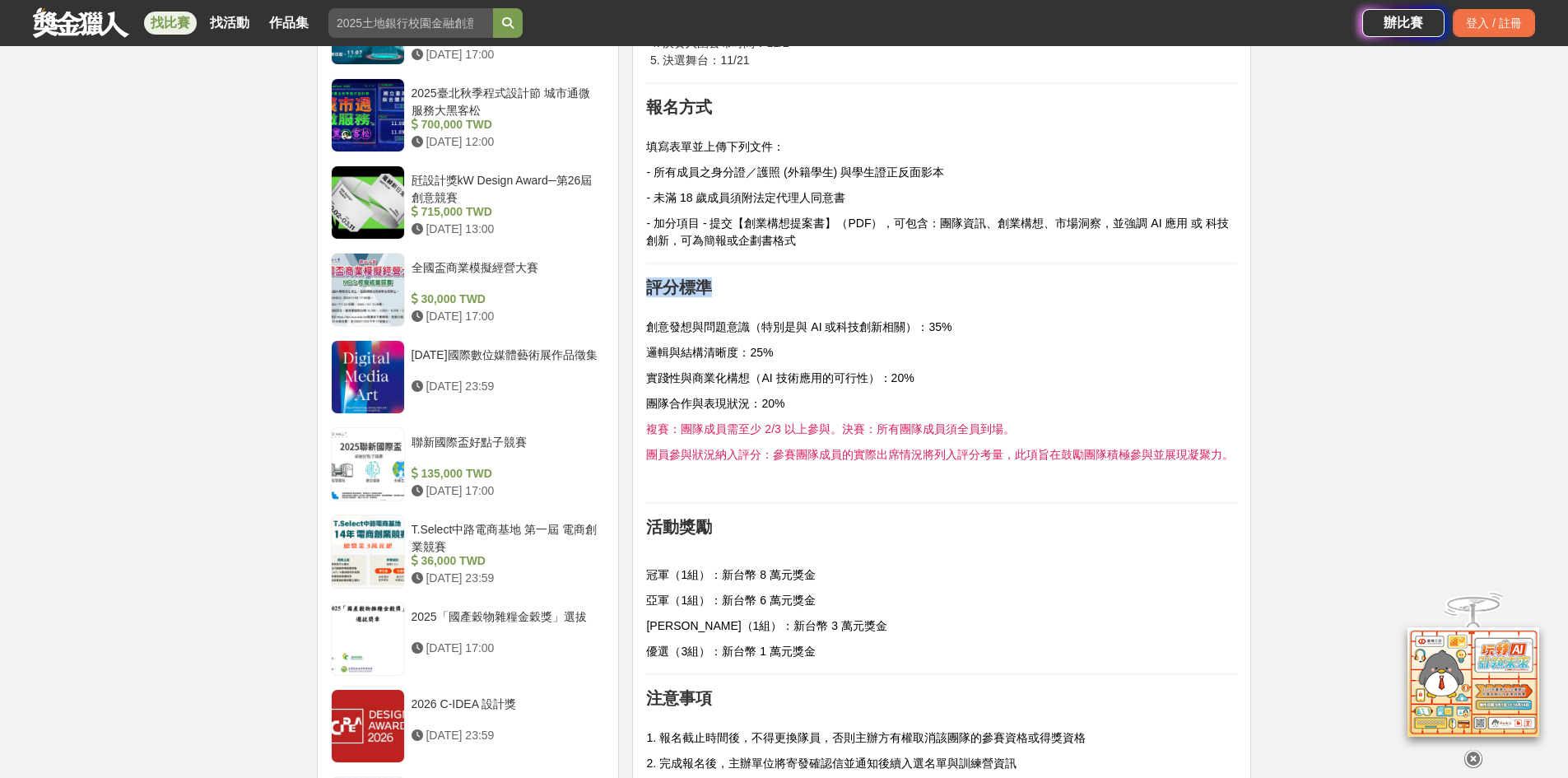
drag, startPoint x: 637, startPoint y: 281, endPoint x: 716, endPoint y: 287, distance: 79.2
click at [716, 287] on div "前言 總獎金 20 萬元💰️ 決賽舞台就在 Meet Taipei 等你來挑戰！ 第四屆熱血開跑🏆️登上全台最大創新舞台！ 活動簡介 由新竹縣政府教育局主辦、…" at bounding box center [942, 89] width 619 height 2009
copy strong "評分標準"
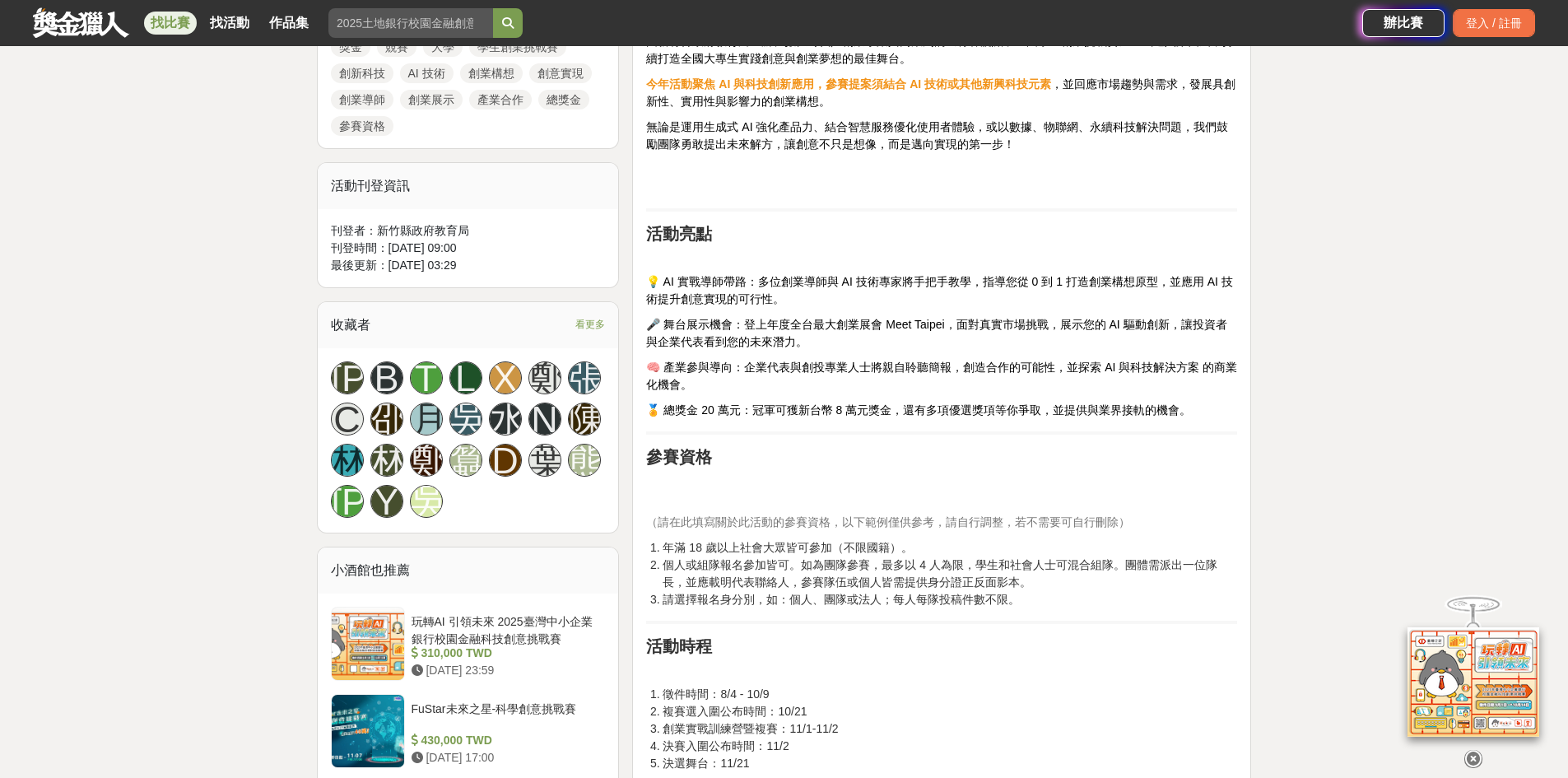
scroll to position [869, 0]
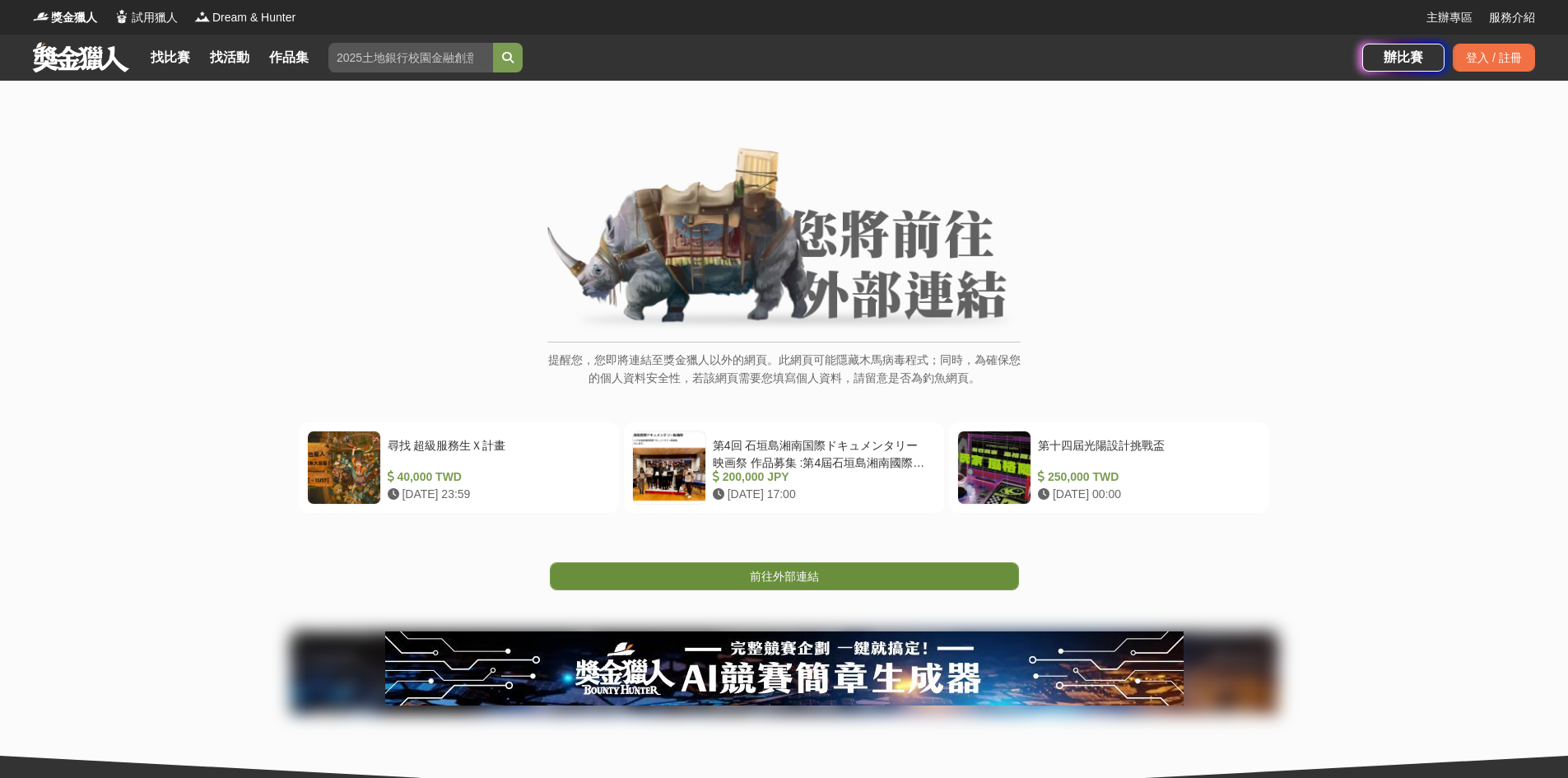
click at [803, 578] on span "前往外部連結" at bounding box center [784, 576] width 69 height 13
